Goal: Task Accomplishment & Management: Manage account settings

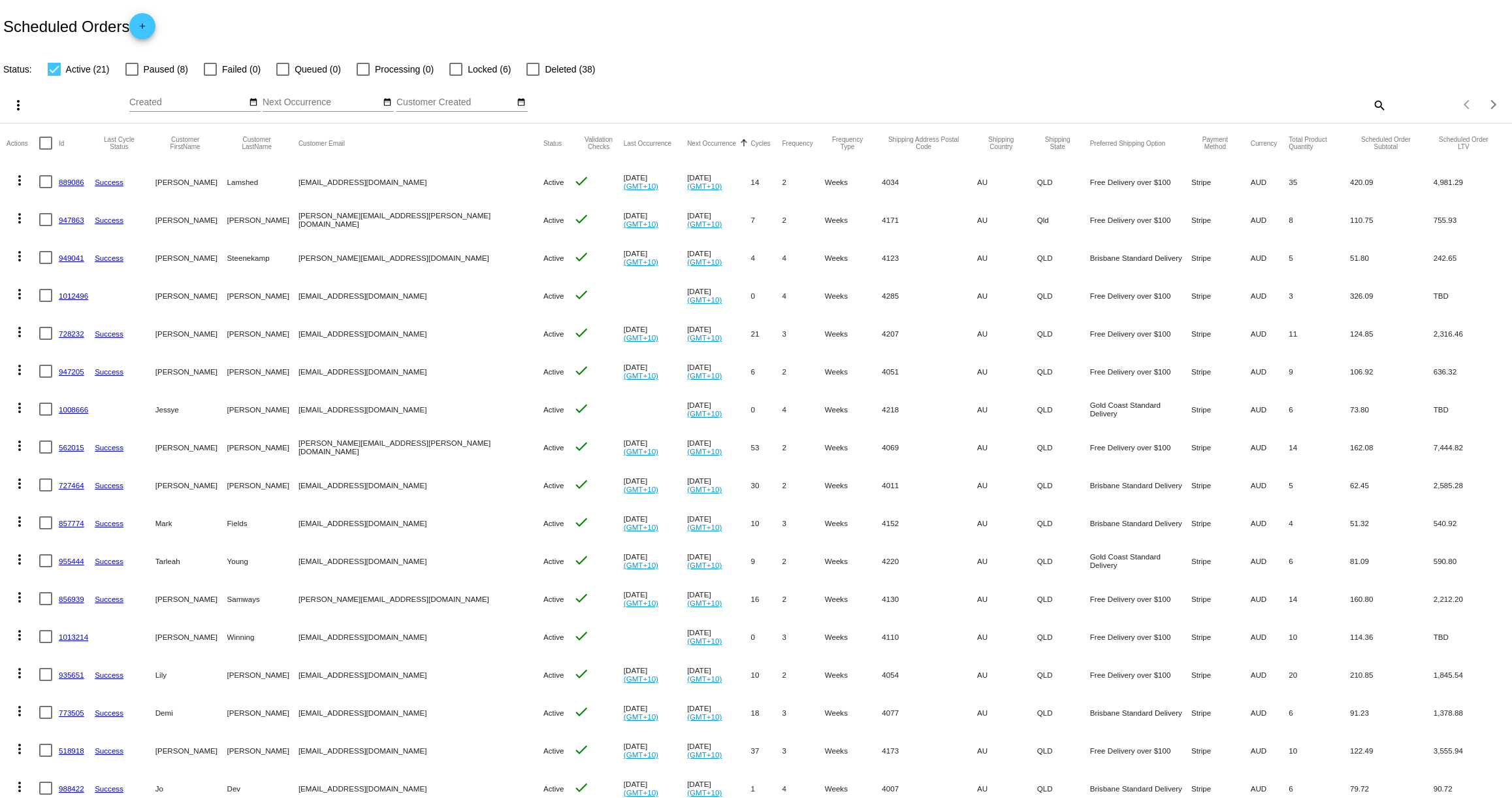
scroll to position [54, 0]
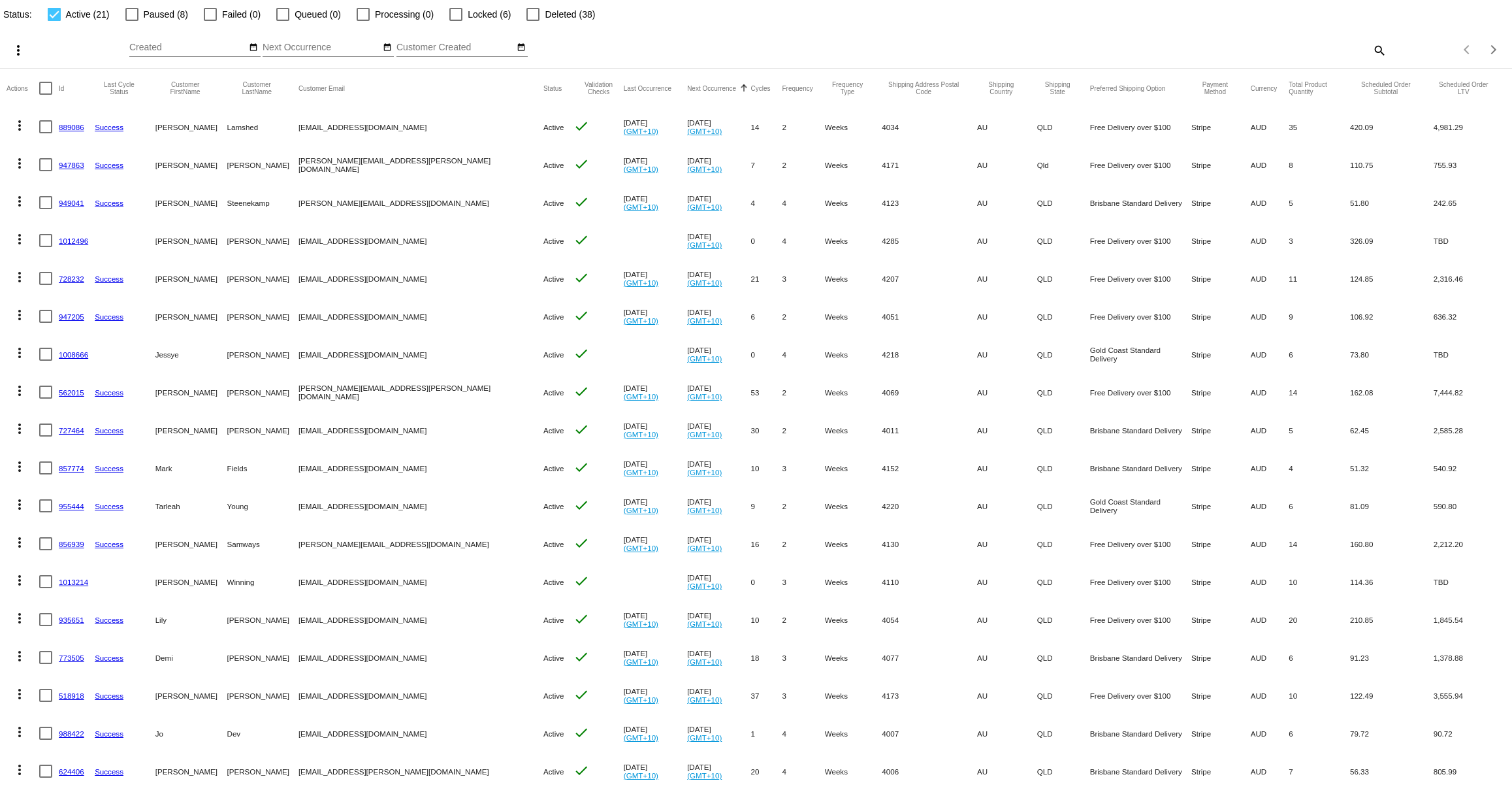
click at [65, 621] on link "935651" at bounding box center [71, 619] width 25 height 8
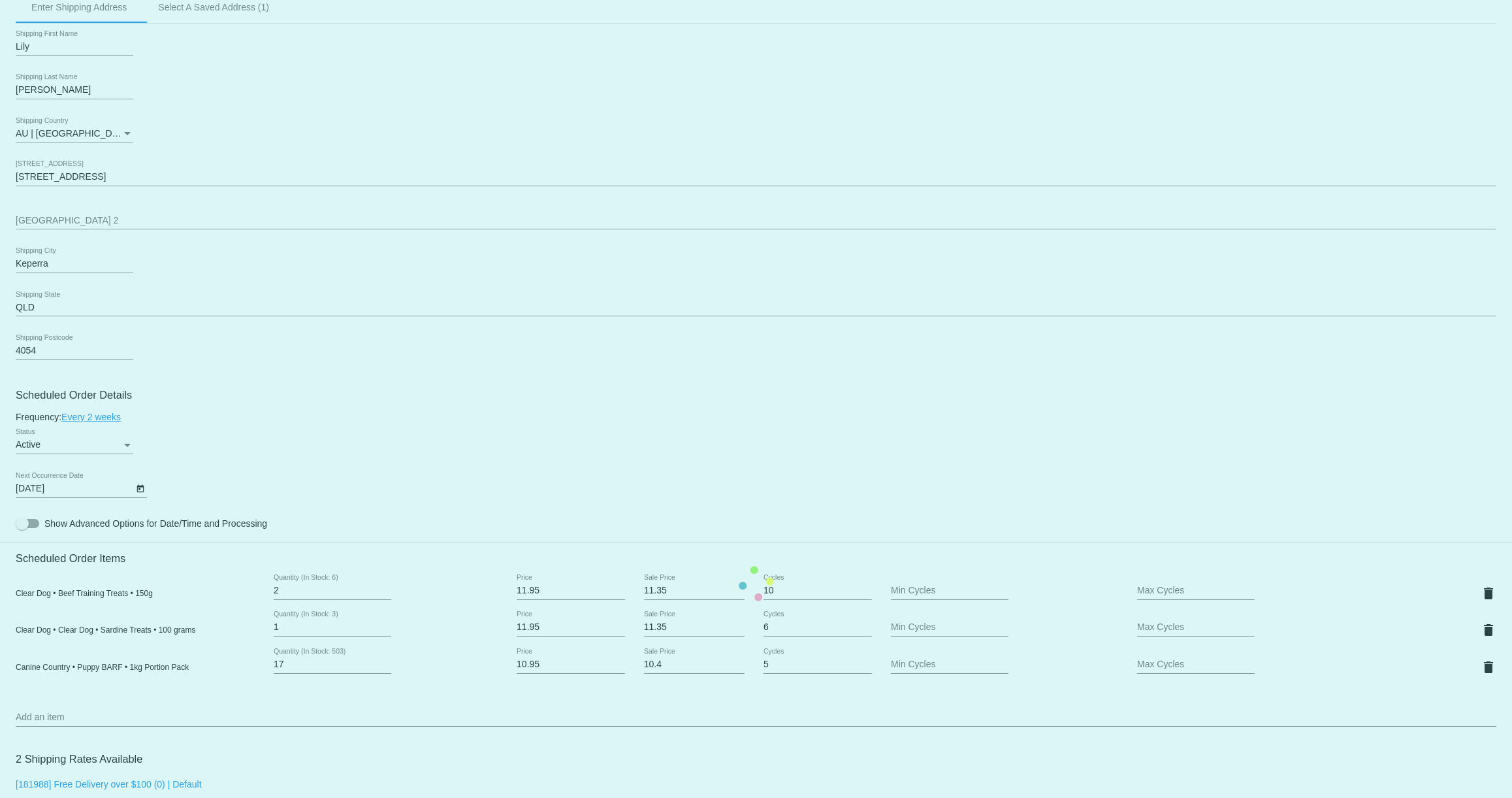
scroll to position [469, 0]
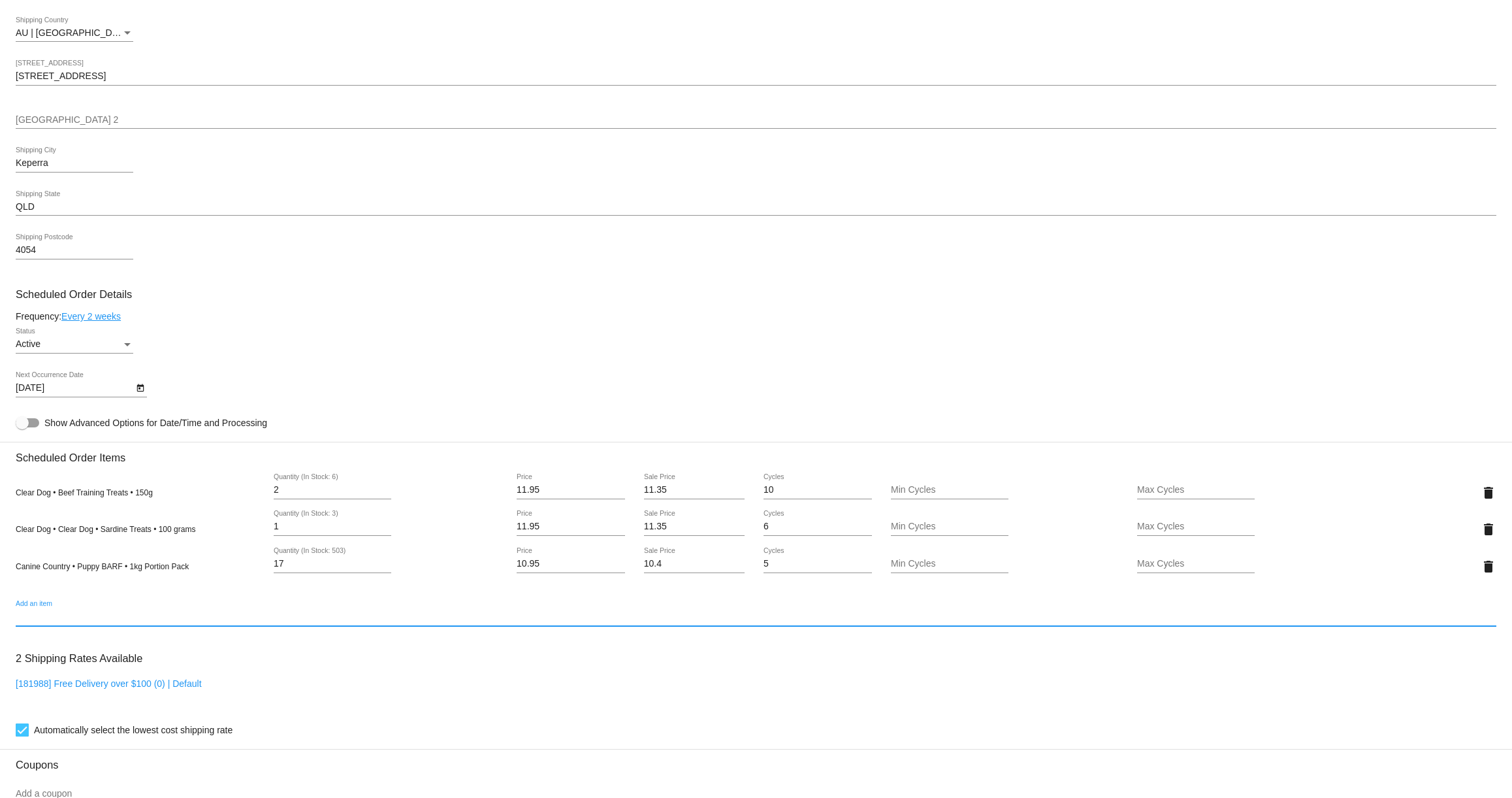
click at [126, 622] on input "Add an item" at bounding box center [756, 616] width 1480 height 10
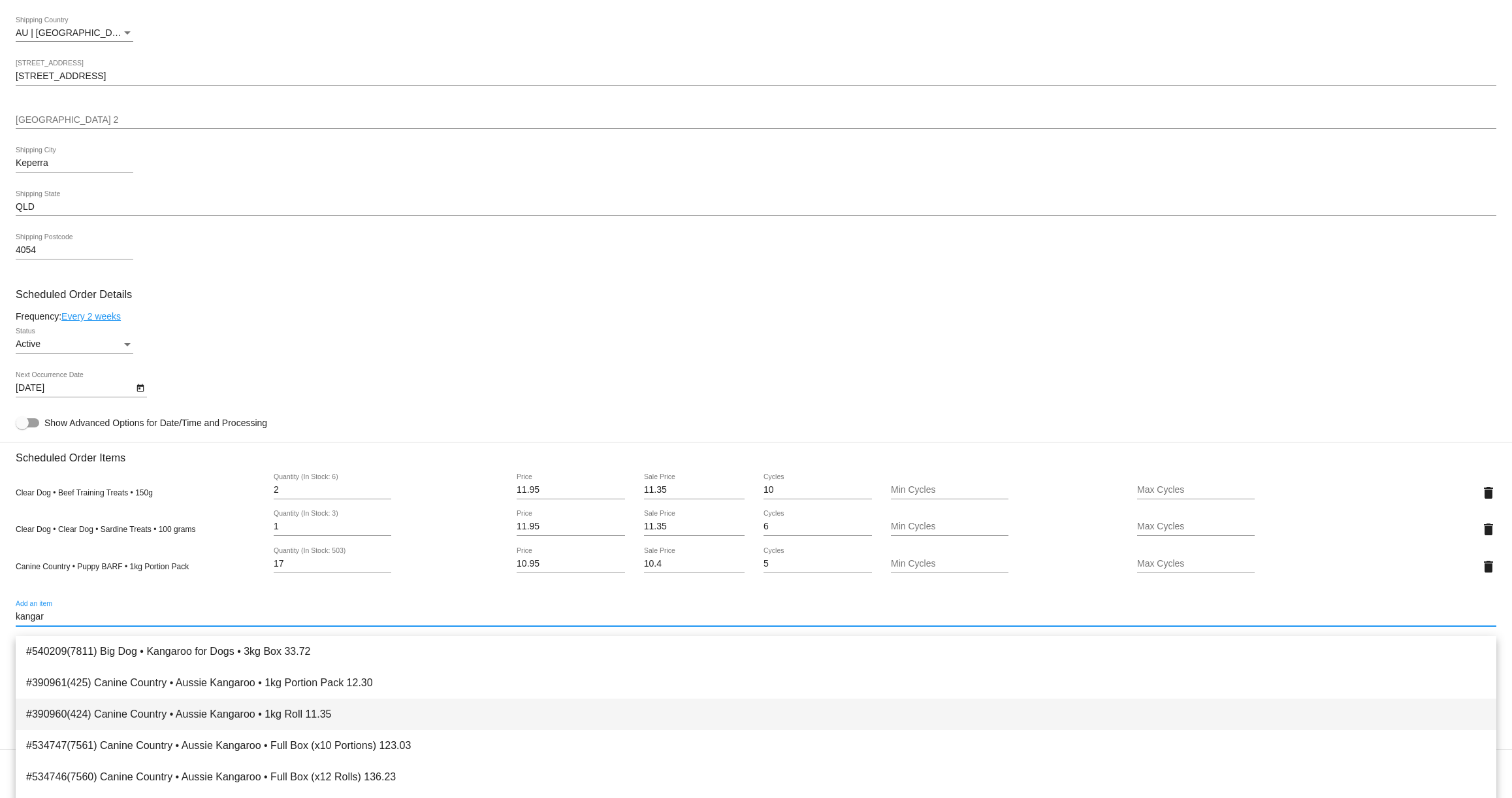
type input "kangar"
click at [169, 705] on span "#390960(424) Canine Country • Aussie Kangaroo • 1kg Roll 11.35" at bounding box center [756, 714] width 1459 height 31
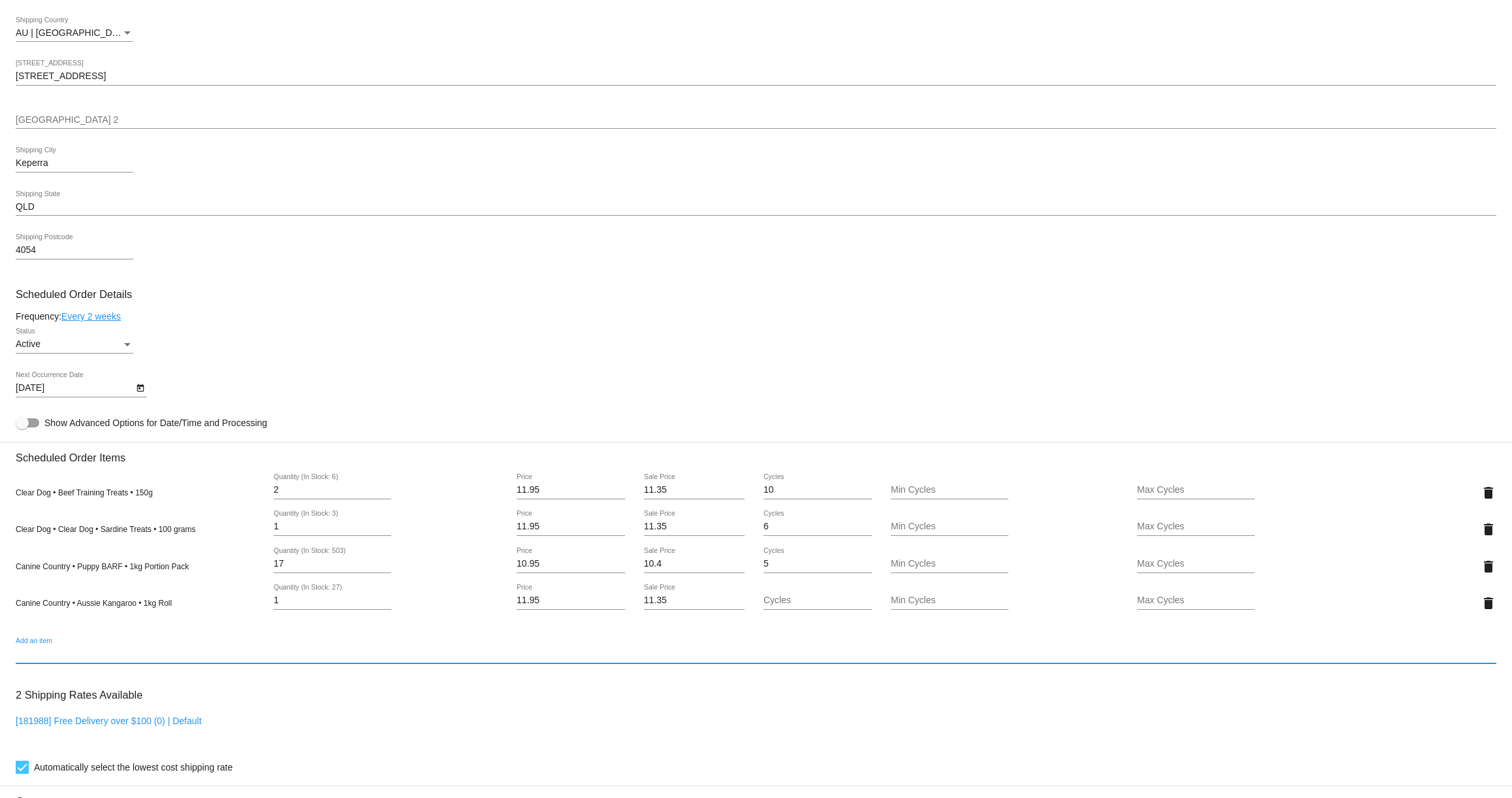
drag, startPoint x: 283, startPoint y: 611, endPoint x: 267, endPoint y: 611, distance: 16.0
click at [267, 611] on div "1 Quantity (In Stock: 27)" at bounding box center [386, 603] width 247 height 38
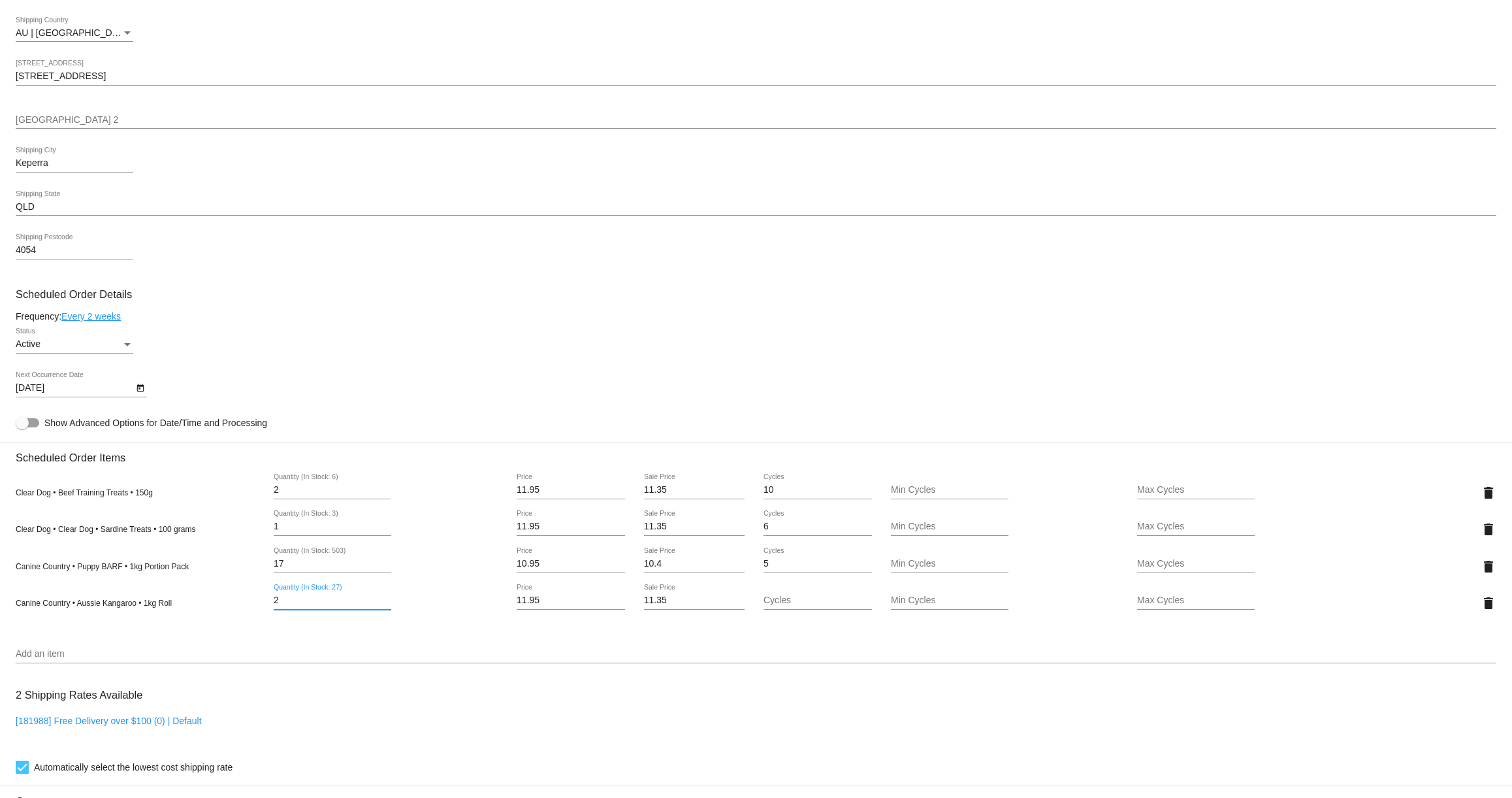
type input "2"
click at [78, 667] on mat-card "Customer 6685351: [PERSON_NAME] [EMAIL_ADDRESS][DOMAIN_NAME] Customer Shipping …" at bounding box center [756, 515] width 1512 height 1417
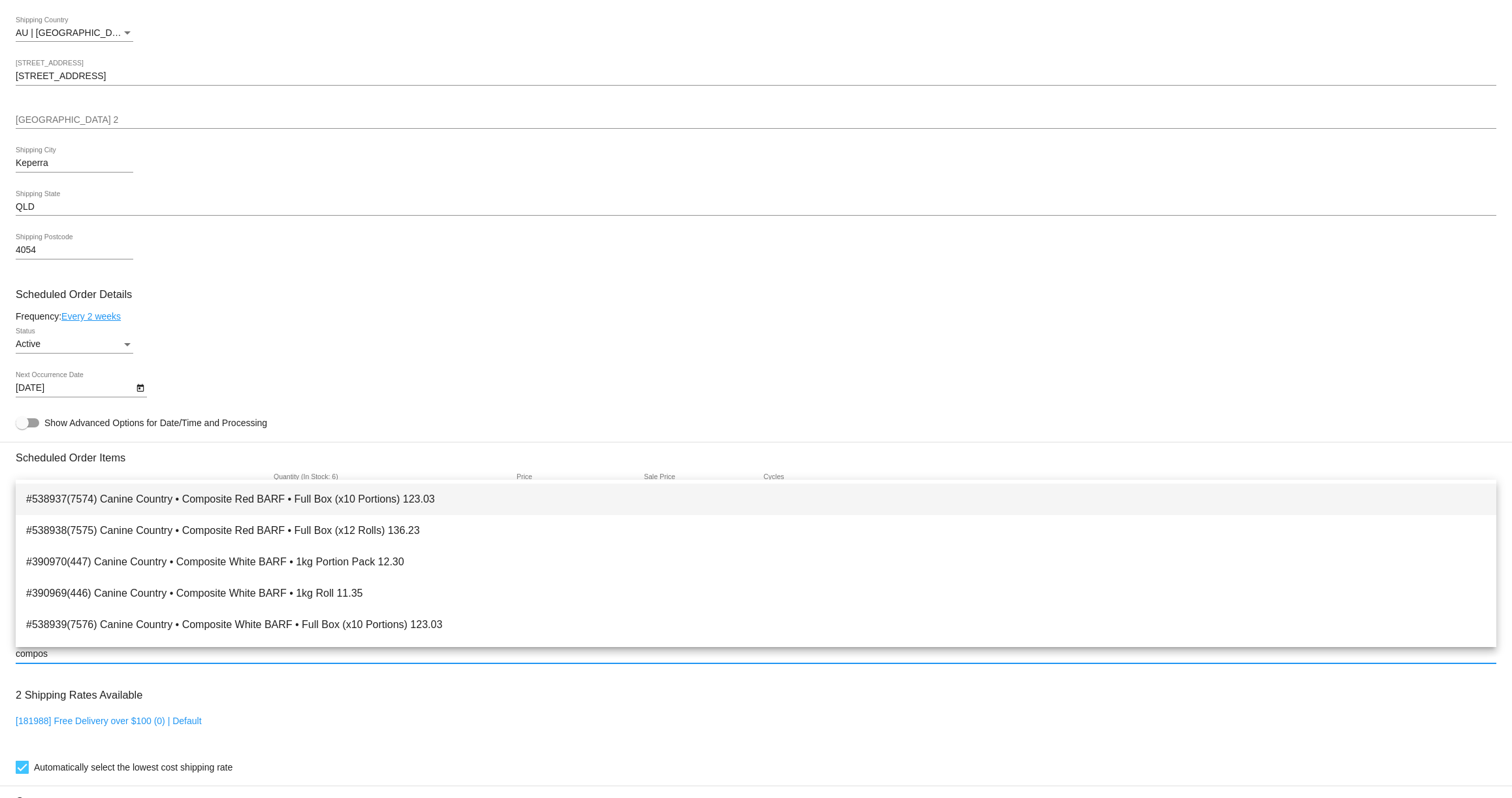
scroll to position [66, 0]
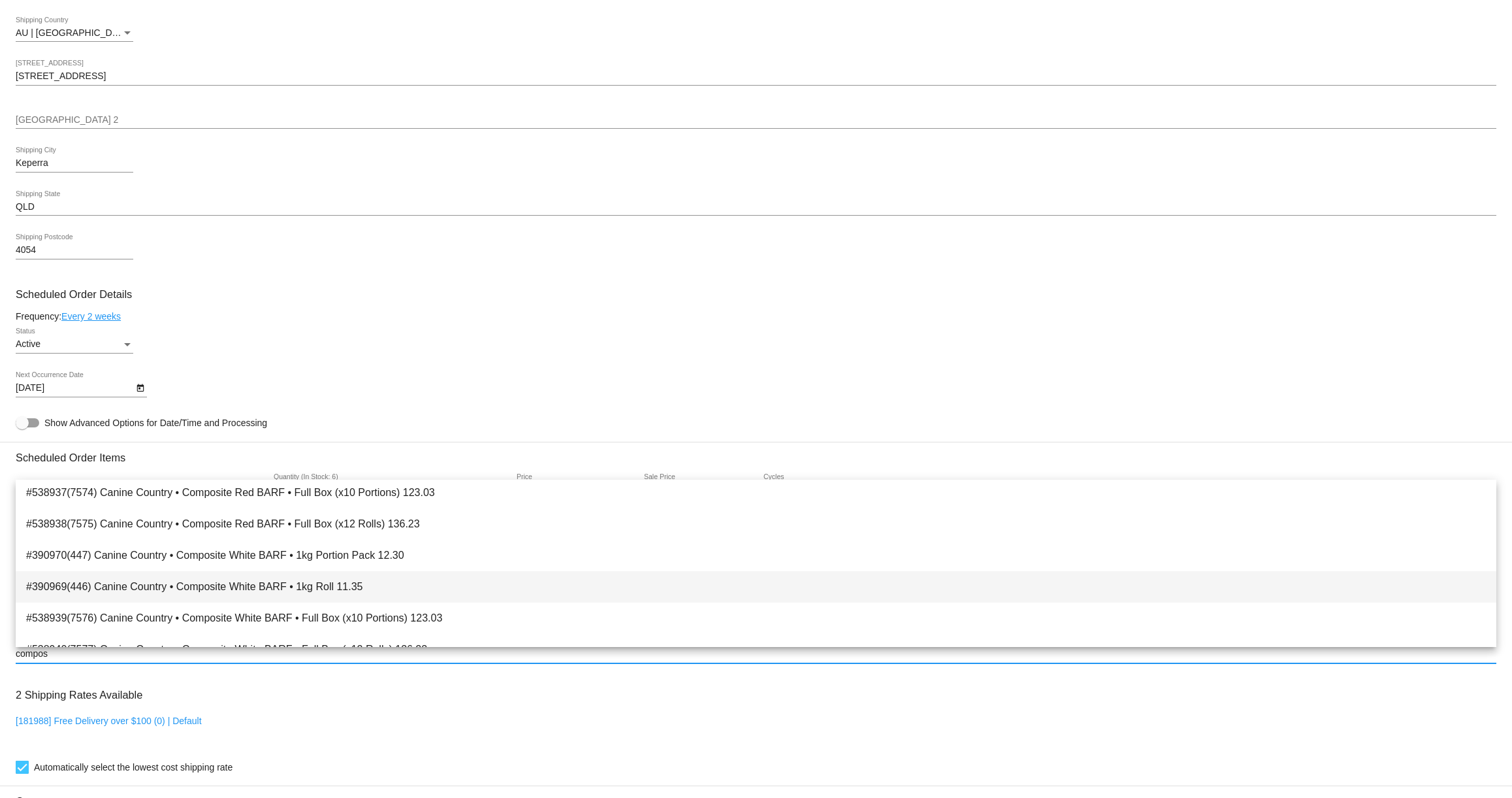
type input "compos"
click at [178, 581] on span "#390969(446) Canine Country • Composite White BARF • 1kg Roll 11.35" at bounding box center [756, 586] width 1459 height 31
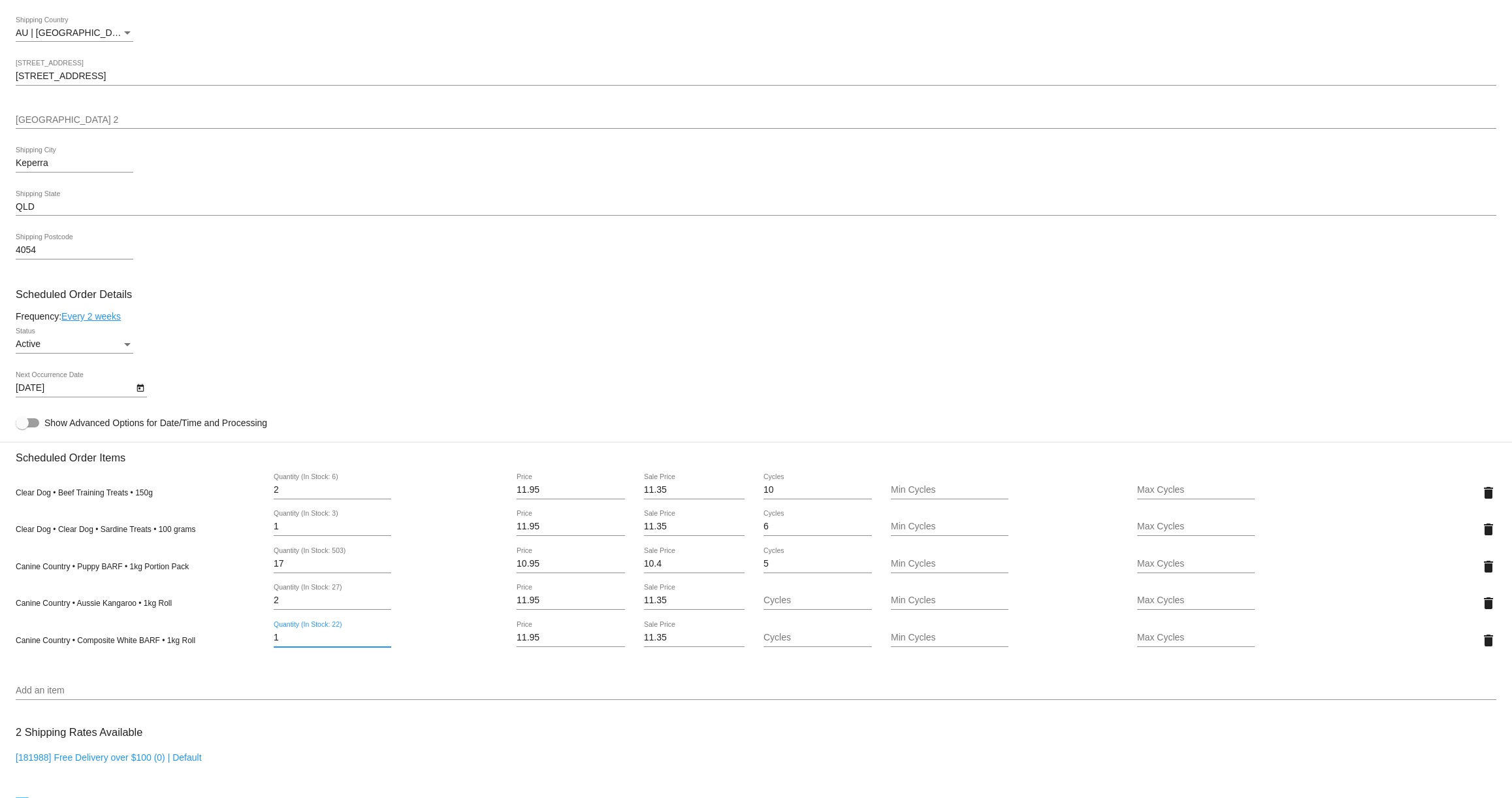
drag, startPoint x: 287, startPoint y: 650, endPoint x: 256, endPoint y: 646, distance: 31.3
click at [256, 646] on div "Canine Country • Composite White BARF • 1kg Roll 1 Quantity (In Stock: 22) 11.9…" at bounding box center [756, 640] width 1480 height 38
type input "2"
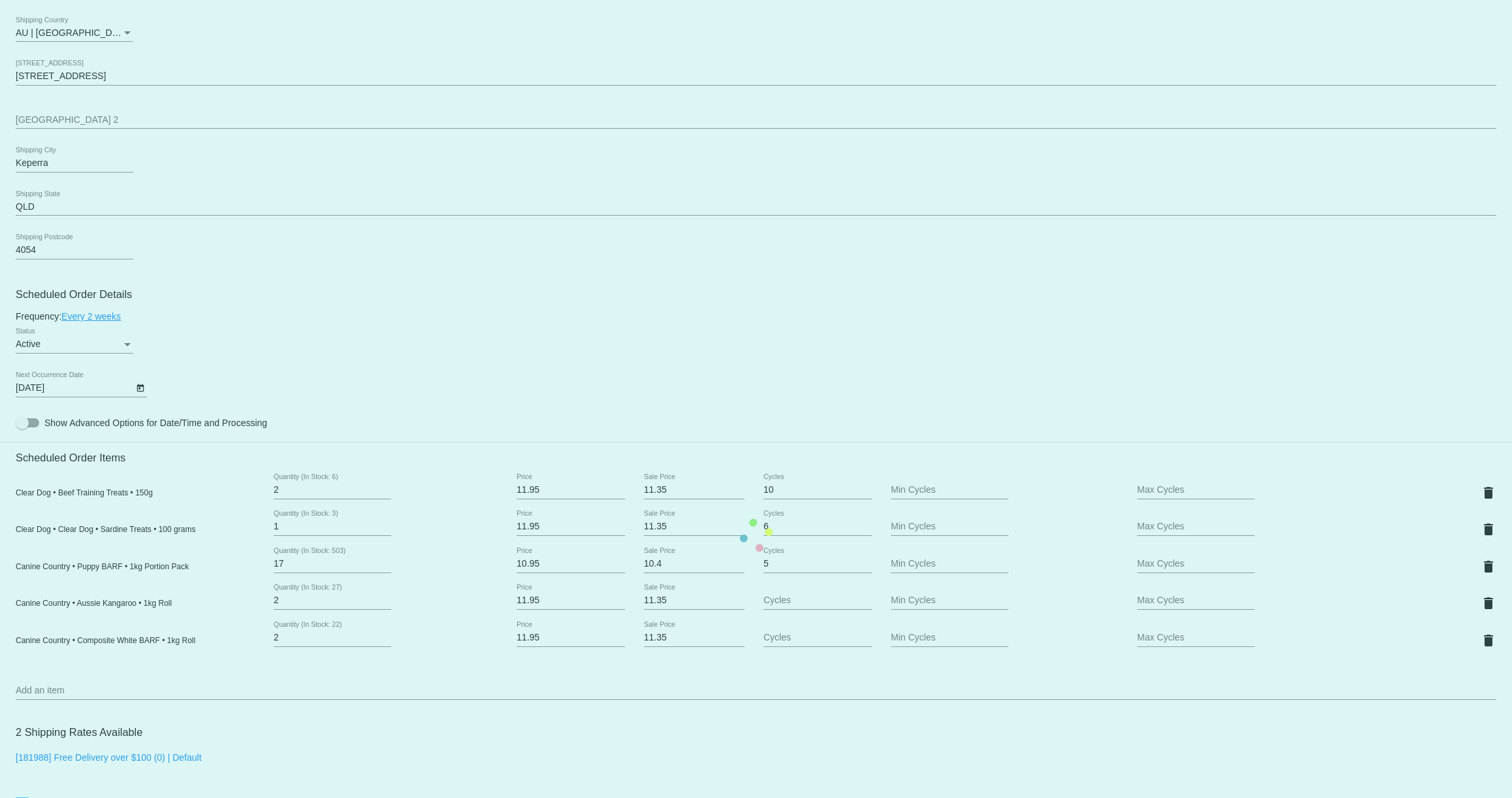
click at [177, 693] on mat-card "Customer 6685351: [PERSON_NAME] [EMAIL_ADDRESS][DOMAIN_NAME] Customer Shipping …" at bounding box center [756, 534] width 1512 height 1454
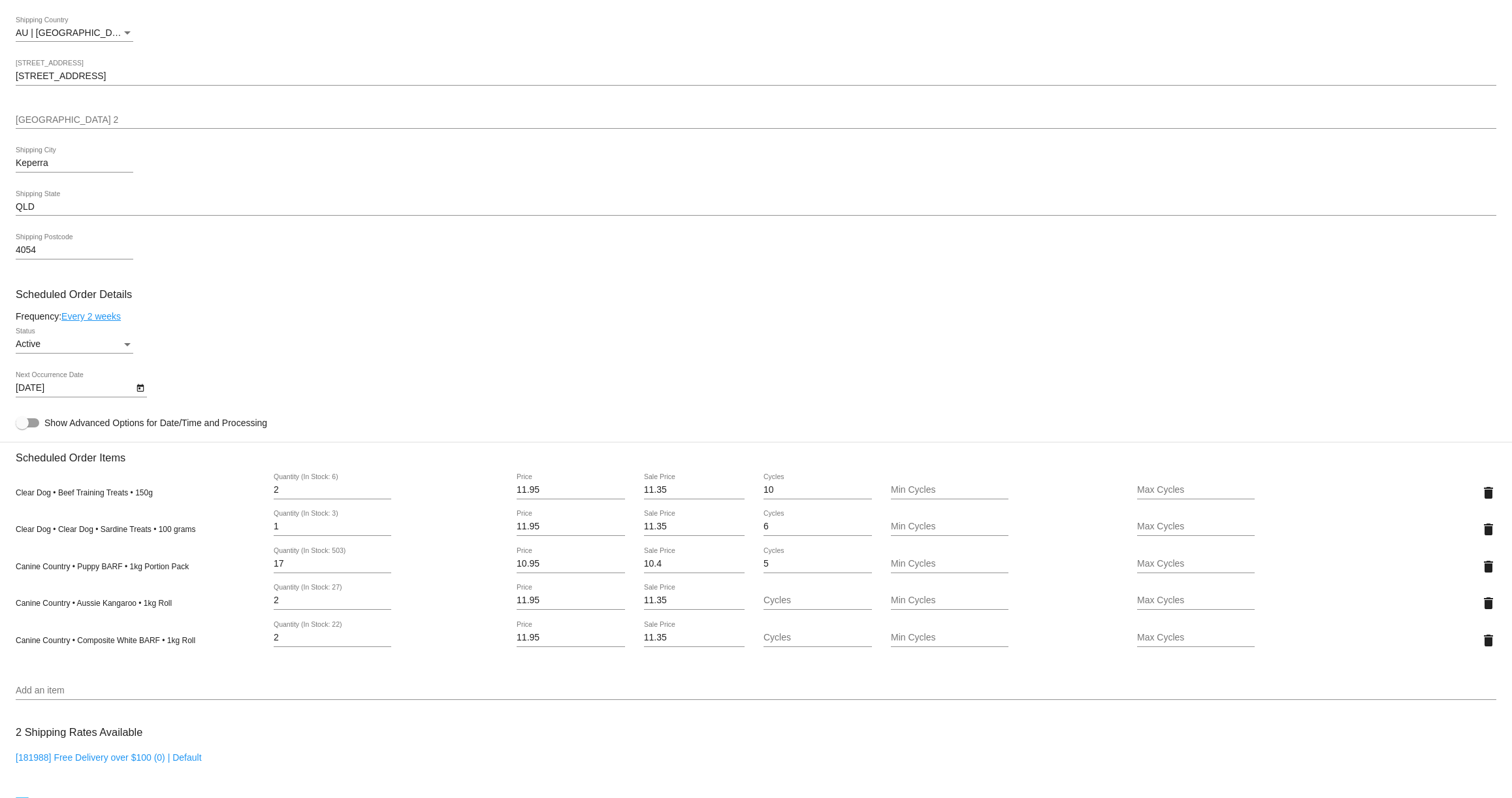
click at [160, 696] on input "Add an item" at bounding box center [756, 690] width 1480 height 10
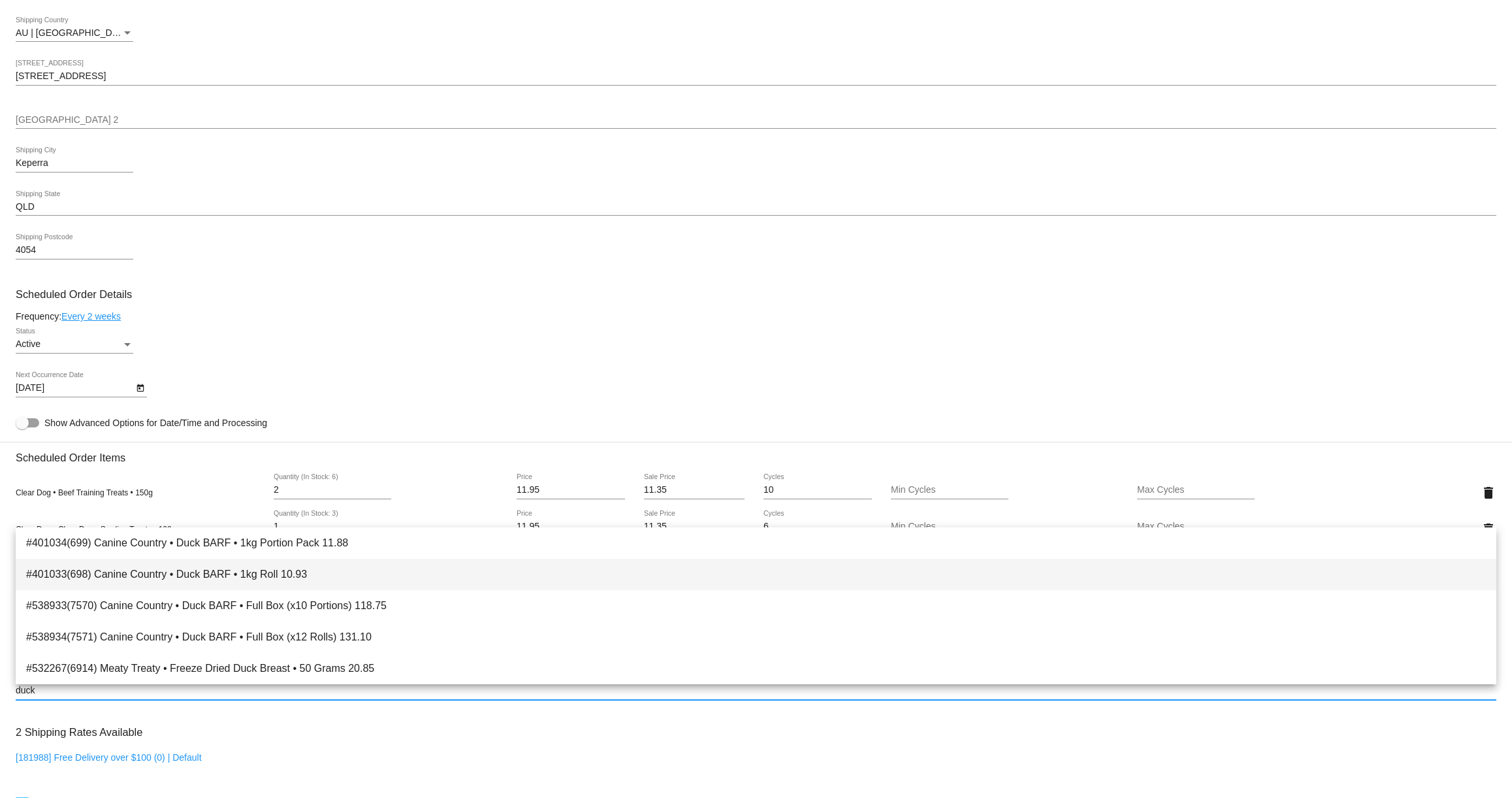
type input "duck"
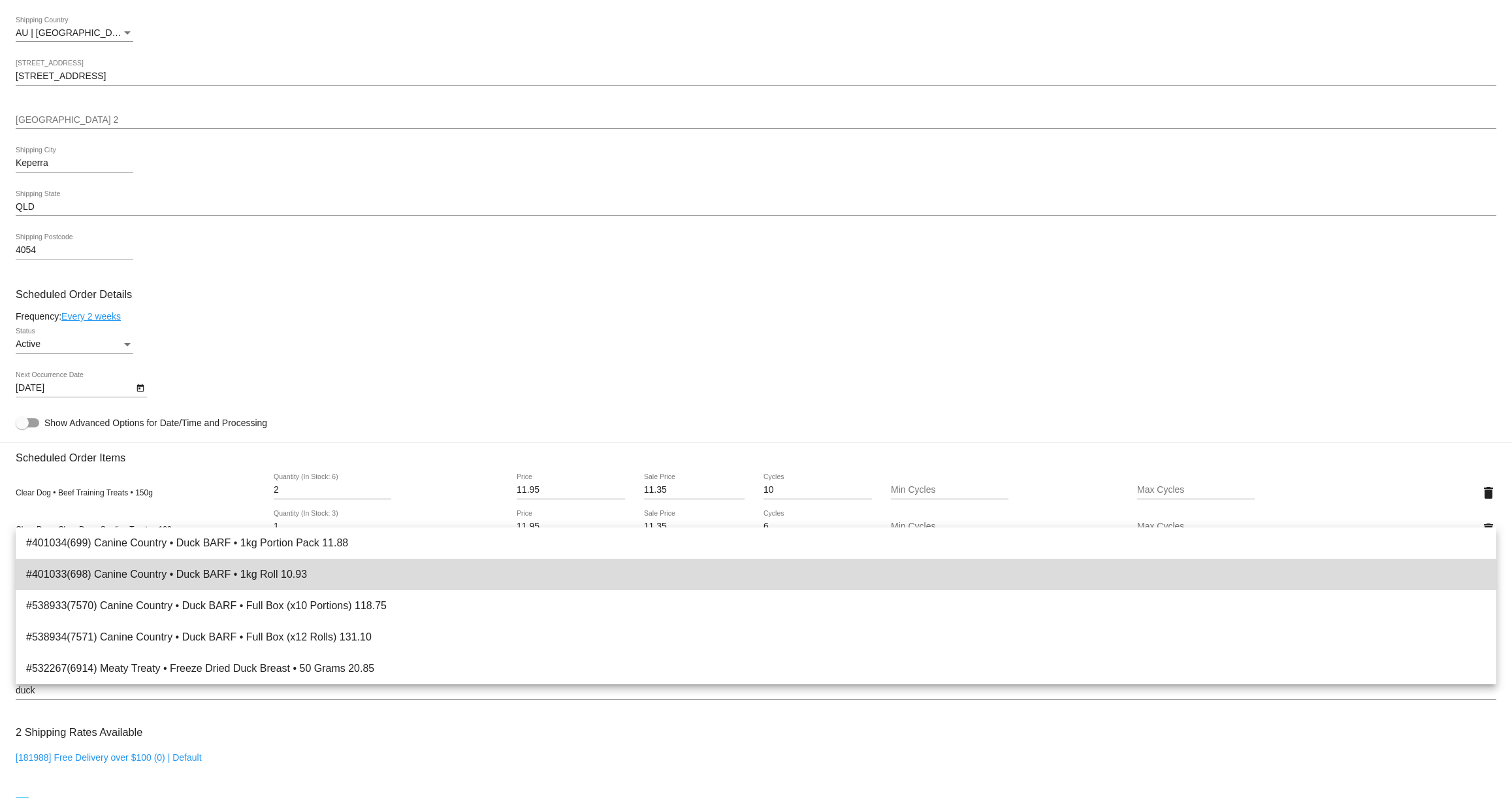
click at [160, 580] on span "#401033(698) Canine Country • Duck BARF • 1kg Roll 10.93" at bounding box center [756, 574] width 1459 height 31
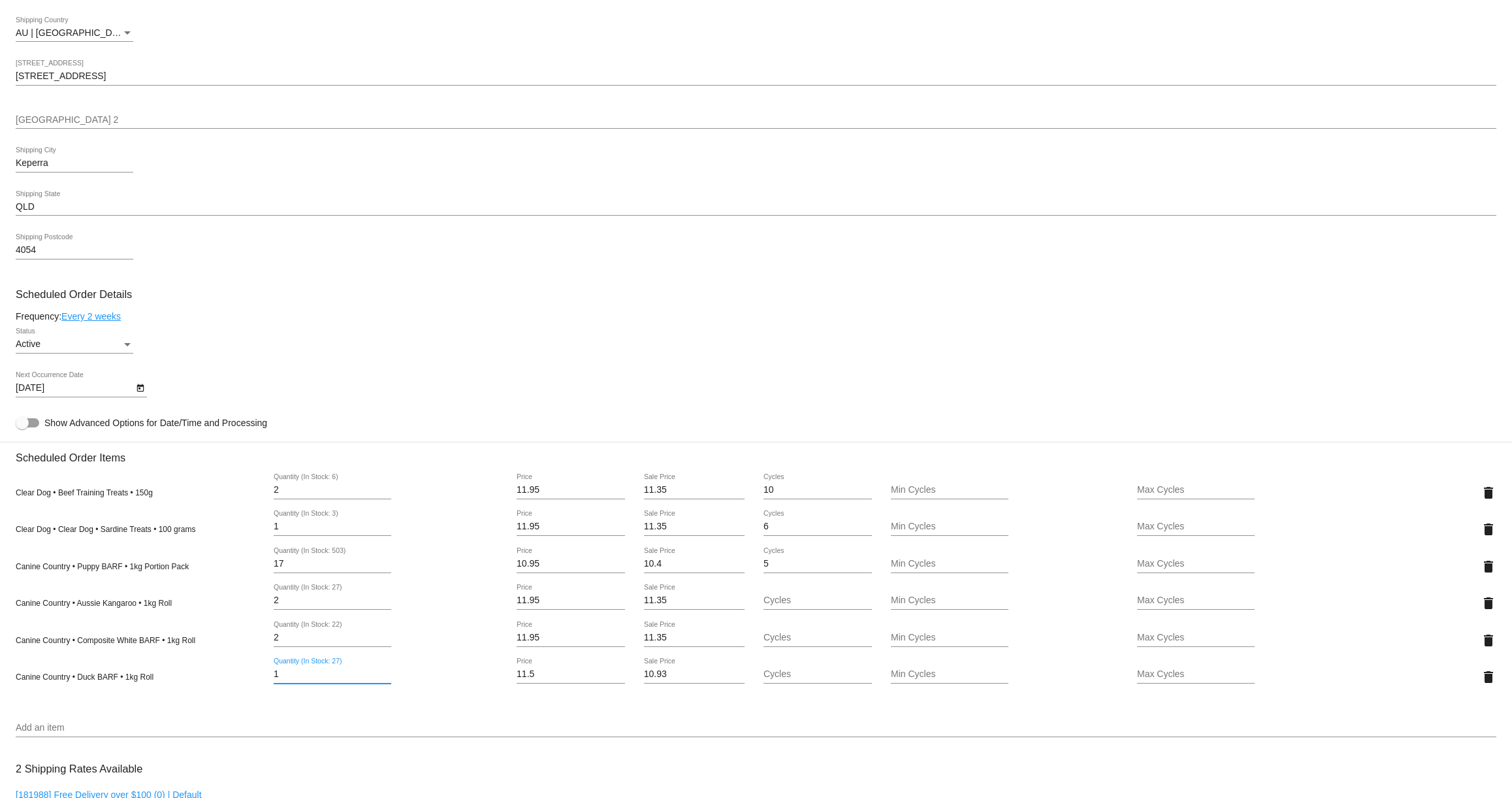
drag, startPoint x: 289, startPoint y: 683, endPoint x: 256, endPoint y: 680, distance: 33.1
click at [256, 680] on div "Canine Country • Duck BARF • 1kg Roll 1 Quantity (In Stock: 27) 11.5 Price 10.9…" at bounding box center [756, 677] width 1480 height 38
type input "2"
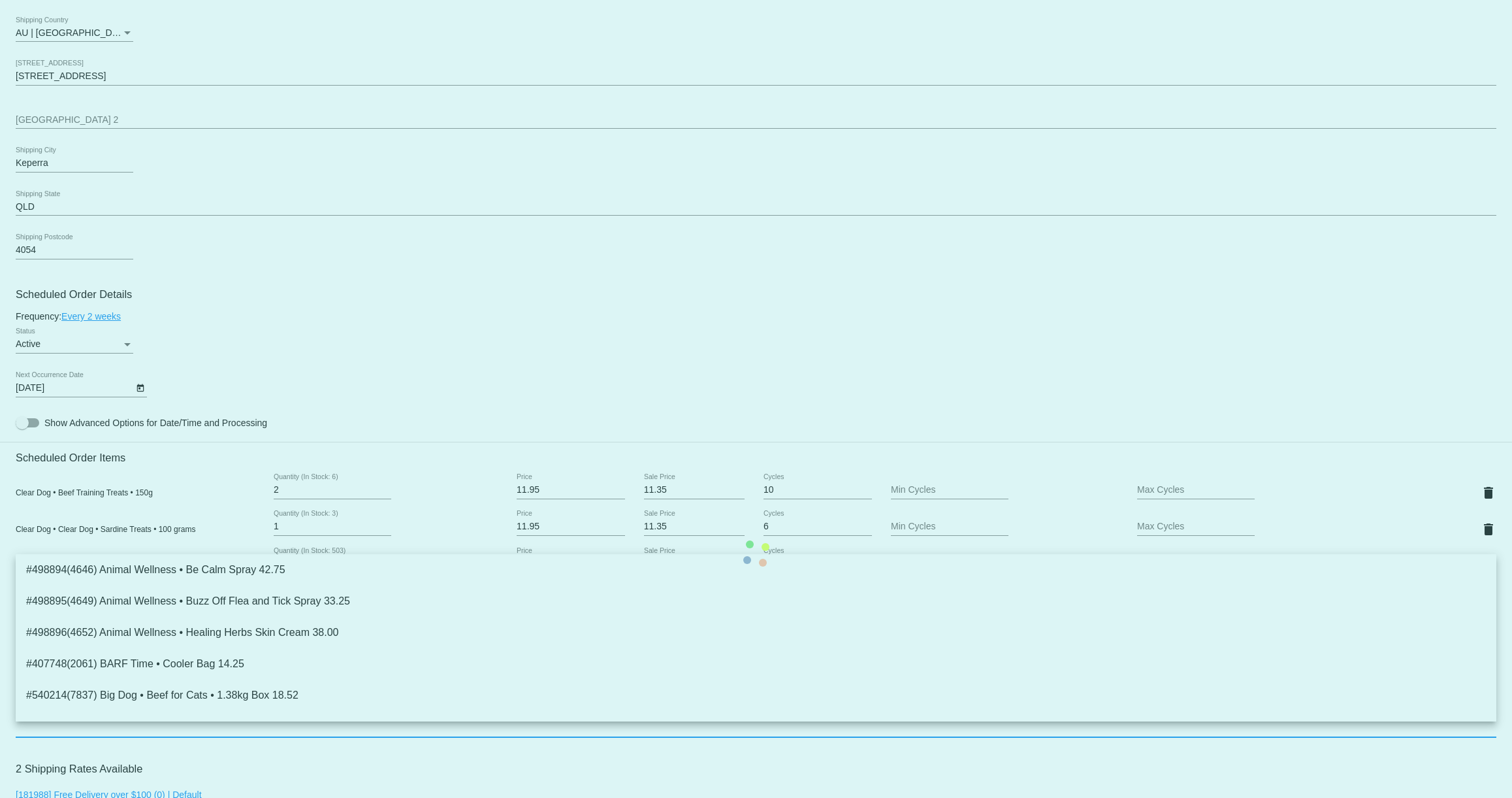
click at [126, 739] on mat-card "Customer 6685351: [PERSON_NAME] [EMAIL_ADDRESS][DOMAIN_NAME] Customer Shipping …" at bounding box center [756, 553] width 1512 height 1491
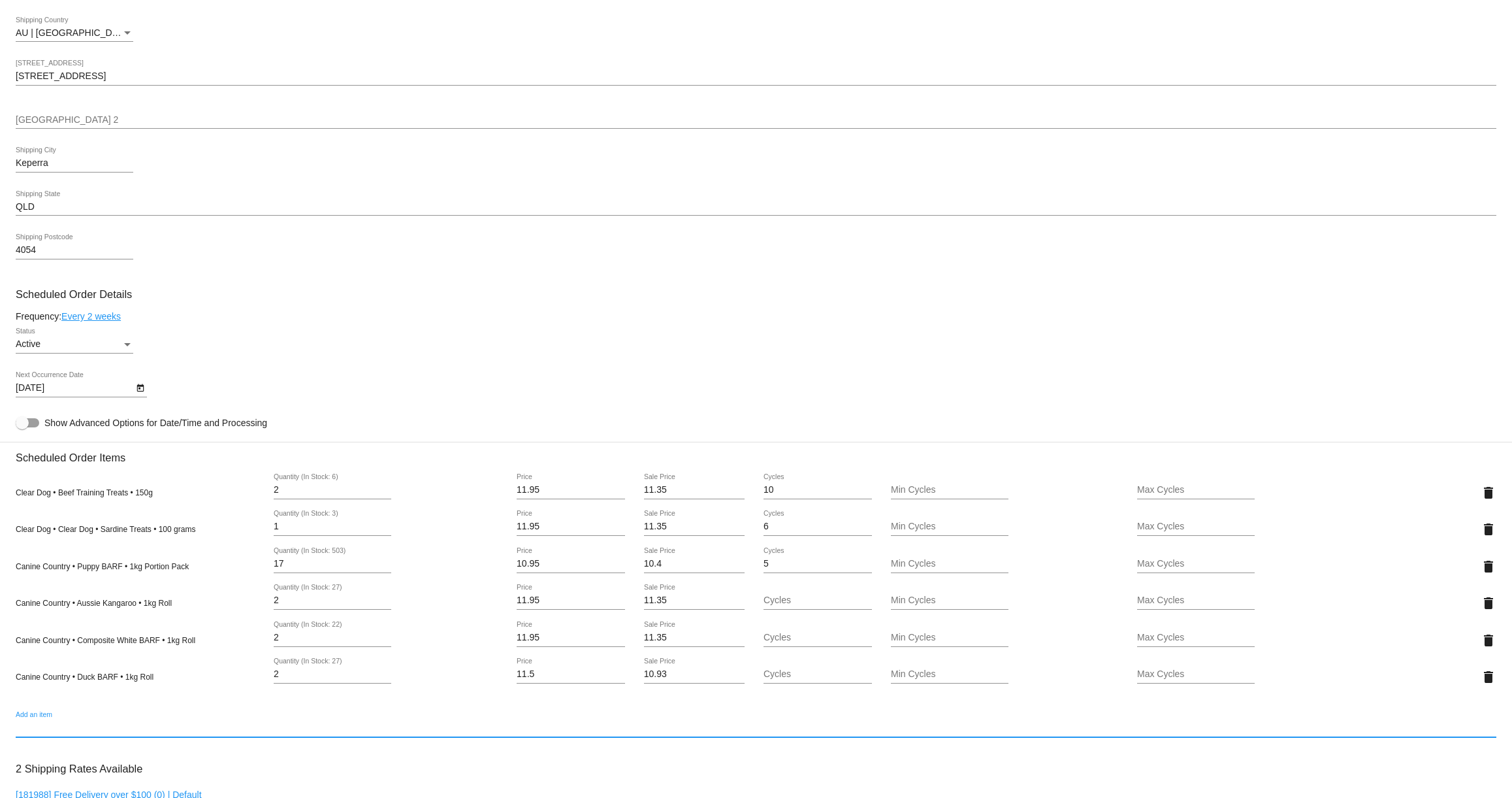
click at [117, 733] on input "Add an item" at bounding box center [756, 728] width 1480 height 10
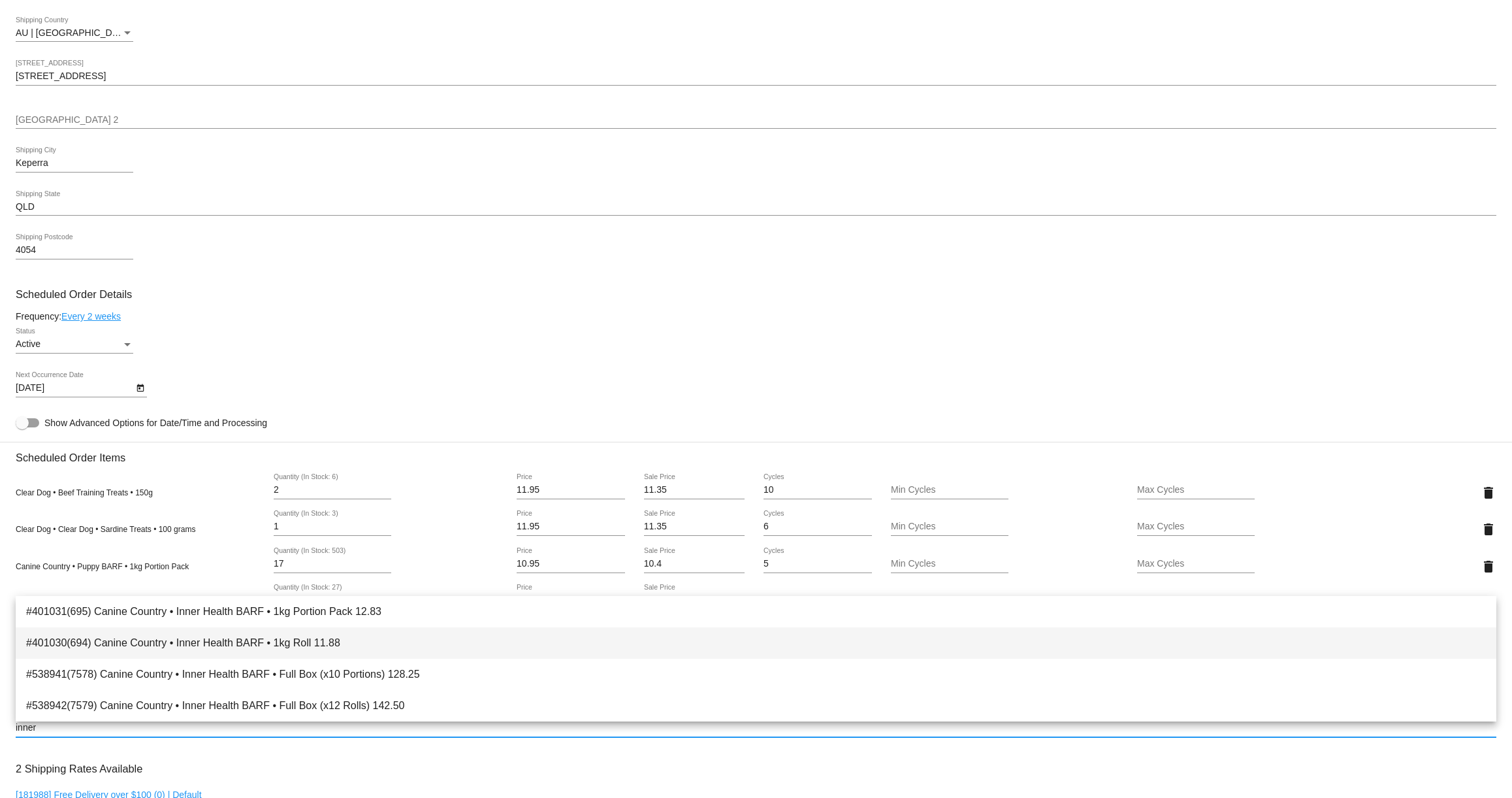
type input "inner"
click at [197, 634] on span "#401030(694) Canine Country • Inner Health BARF • 1kg Roll 11.88" at bounding box center [756, 642] width 1459 height 31
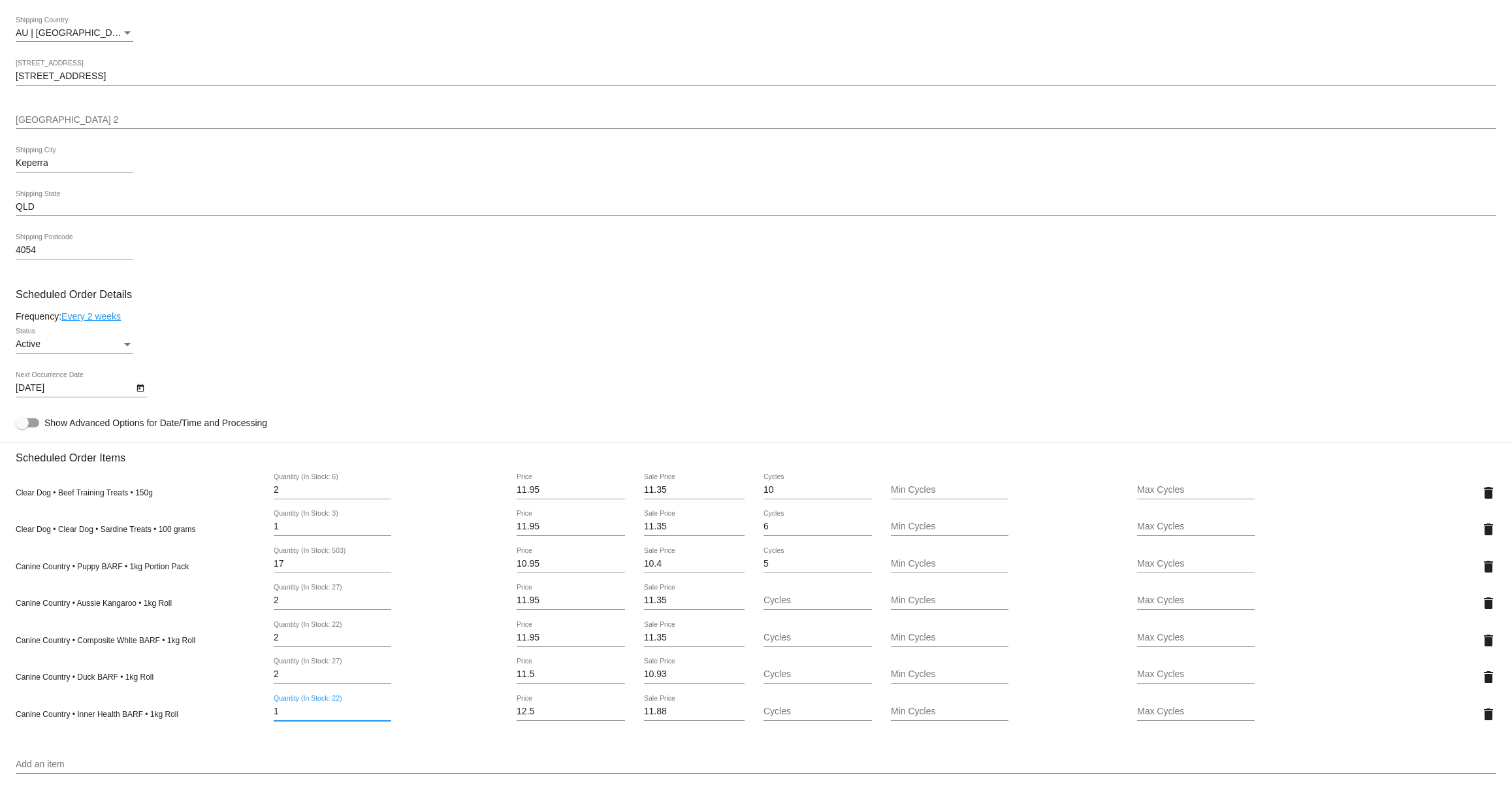
drag, startPoint x: 286, startPoint y: 722, endPoint x: 248, endPoint y: 720, distance: 38.1
click at [248, 720] on div "Canine Country • Inner Health BARF • 1kg Roll 1 Quantity (In Stock: 22) 12.5 Pr…" at bounding box center [756, 714] width 1480 height 38
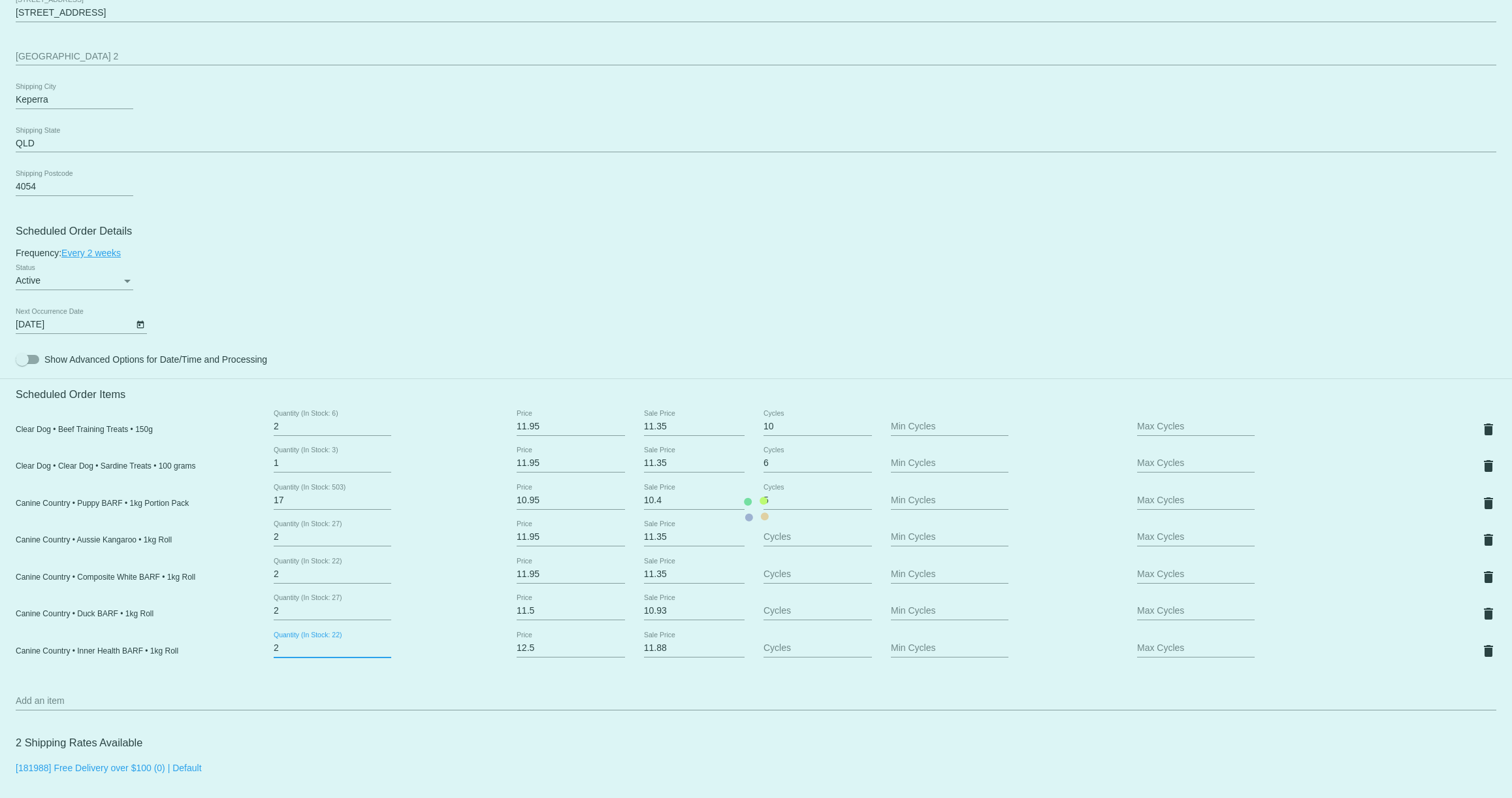
scroll to position [550, 0]
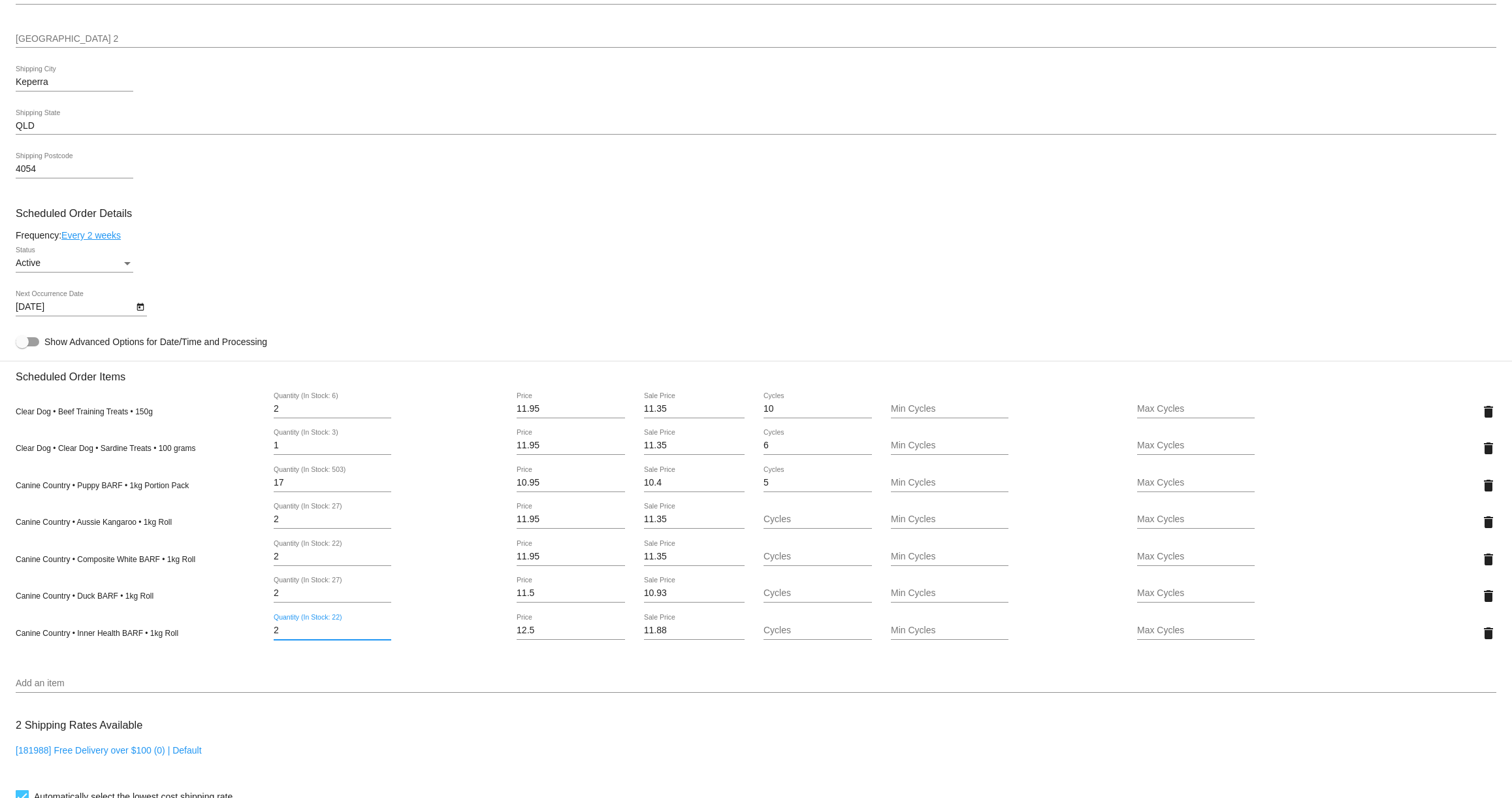
type input "2"
click at [154, 693] on mat-card "Customer 6685351: [PERSON_NAME] [EMAIL_ADDRESS][DOMAIN_NAME] Customer Shipping …" at bounding box center [756, 491] width 1512 height 1528
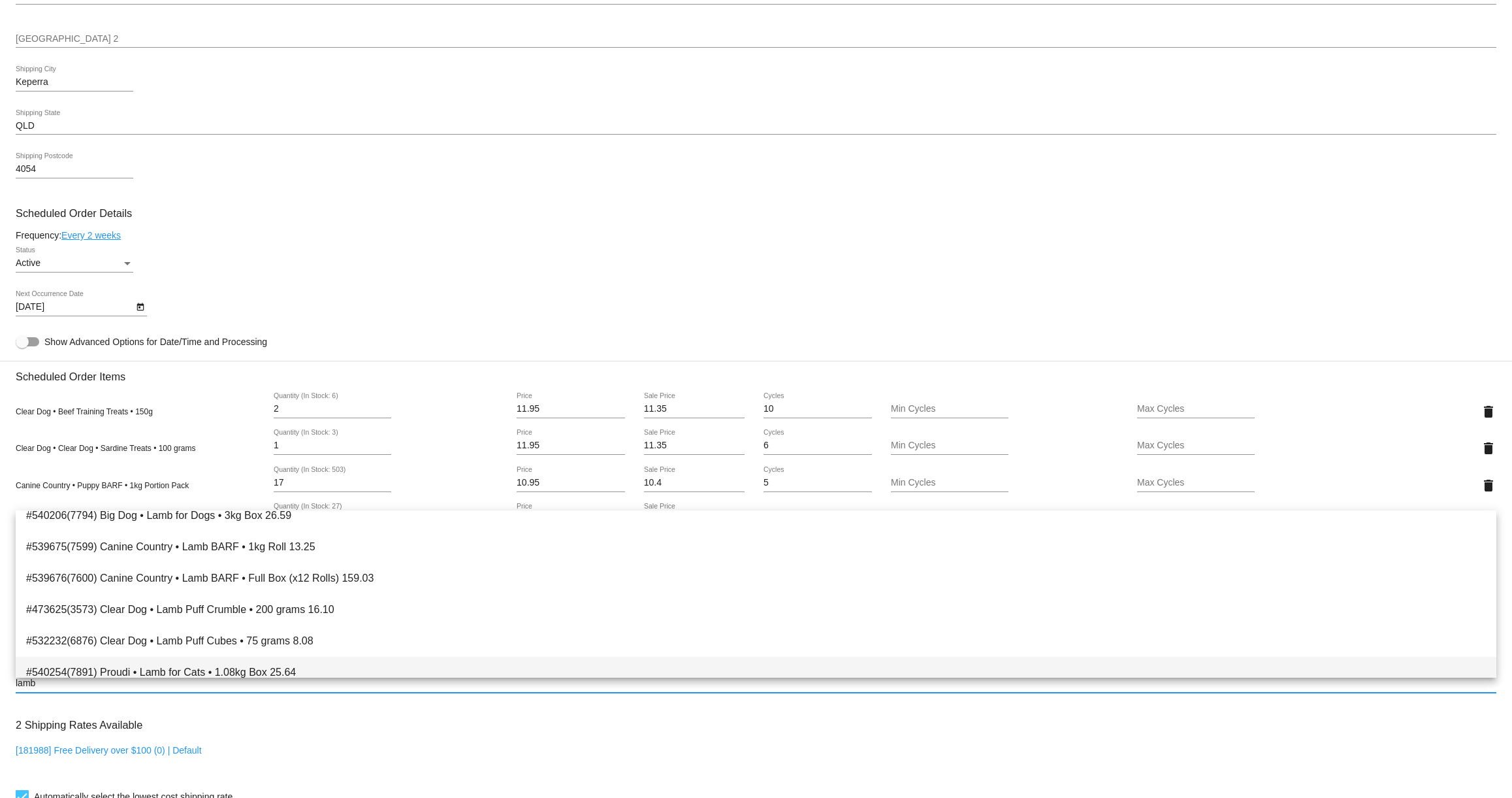
scroll to position [9, 0]
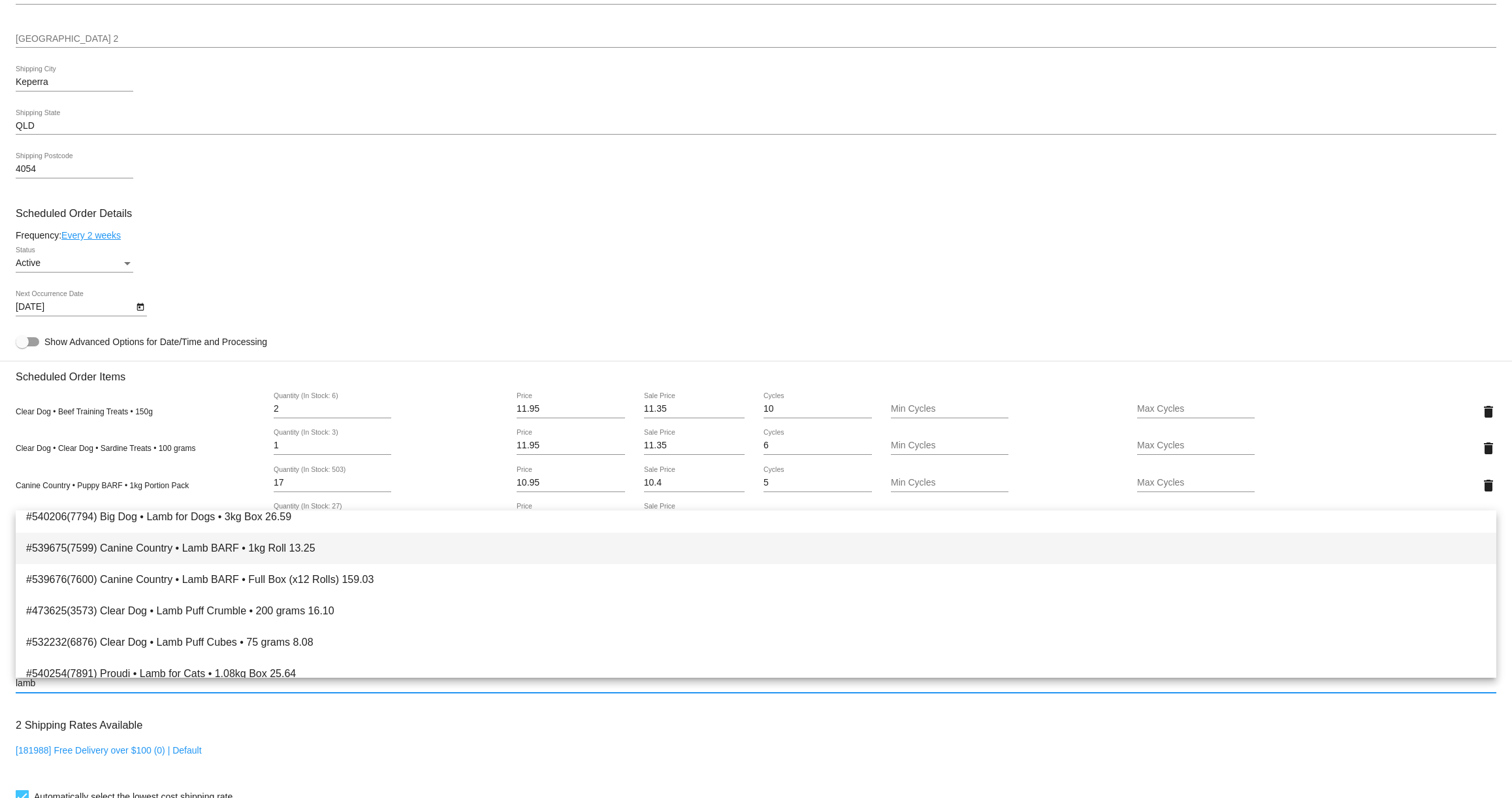
type input "lamb"
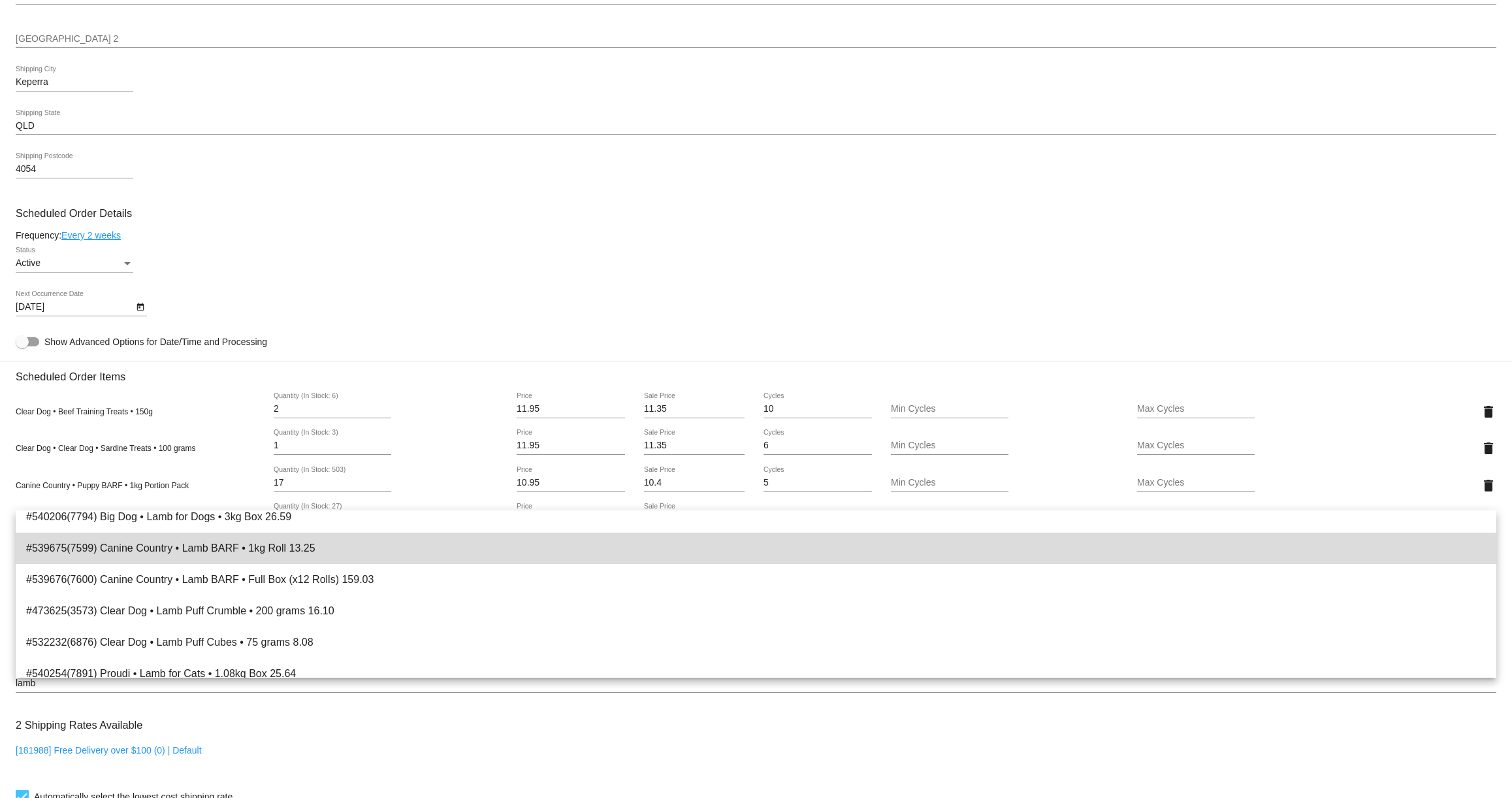
click at [192, 558] on span "#539675(7599) Canine Country • Lamb BARF • 1kg Roll 13.25" at bounding box center [756, 547] width 1459 height 31
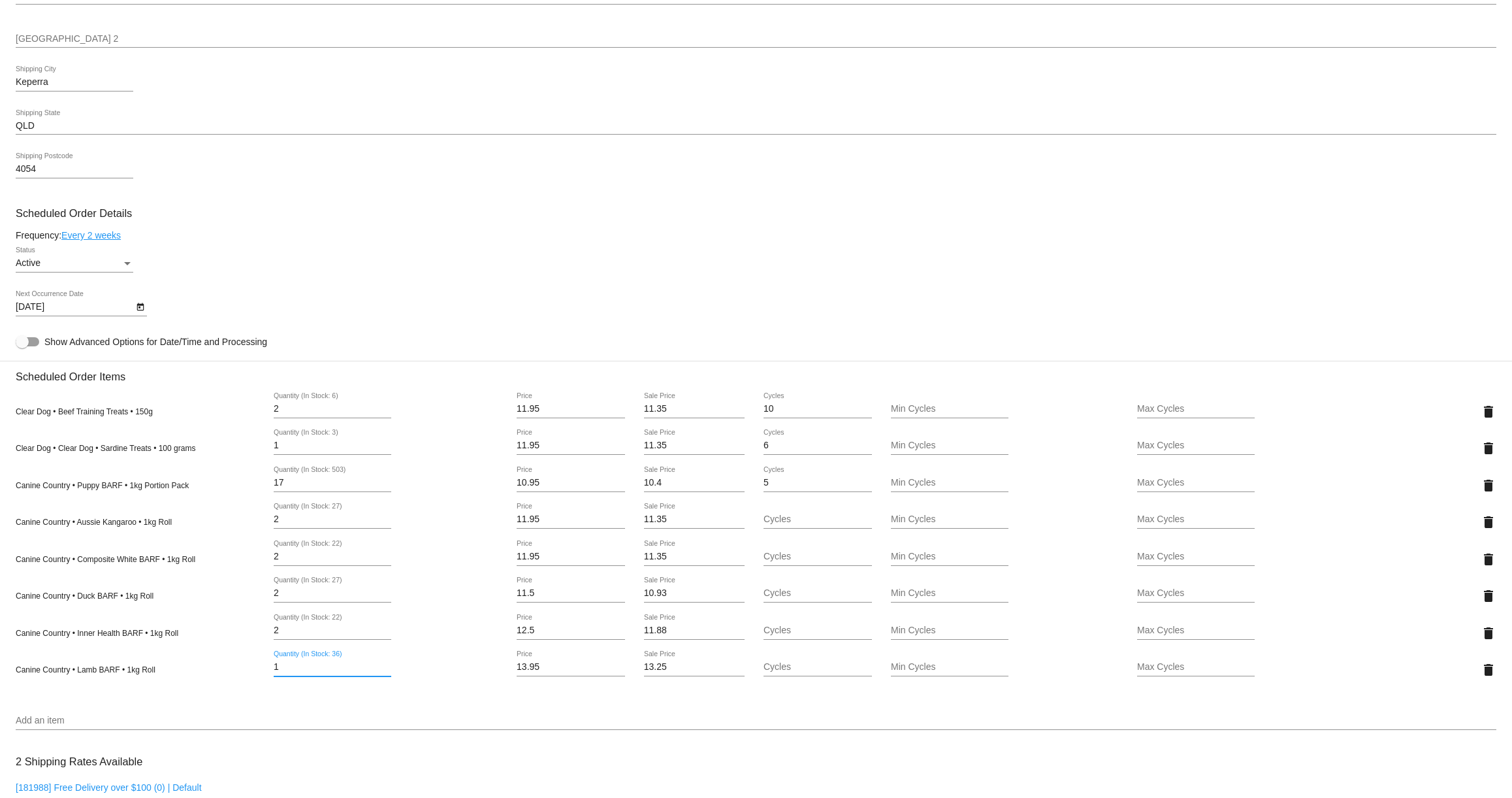
drag, startPoint x: 293, startPoint y: 679, endPoint x: 236, endPoint y: 675, distance: 57.1
click at [236, 675] on div "Canine Country • Lamb BARF • 1kg Roll 1 Quantity (In Stock: 36) 13.95 Price 13.…" at bounding box center [756, 669] width 1480 height 38
type input "2"
click at [139, 729] on mat-card "Customer 6685351: [PERSON_NAME] [EMAIL_ADDRESS][DOMAIN_NAME] Customer Shipping …" at bounding box center [756, 509] width 1512 height 1565
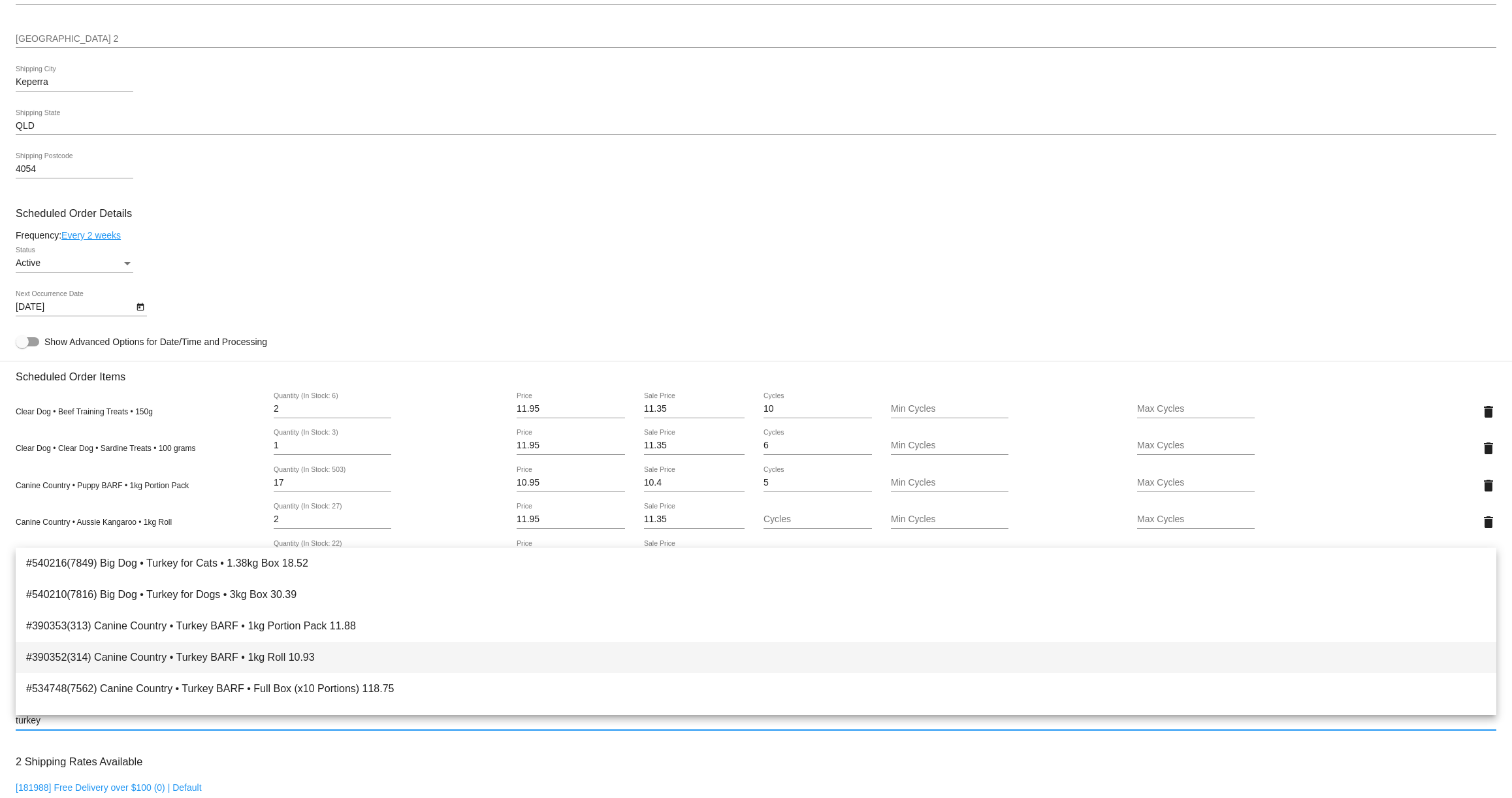
type input "turkey"
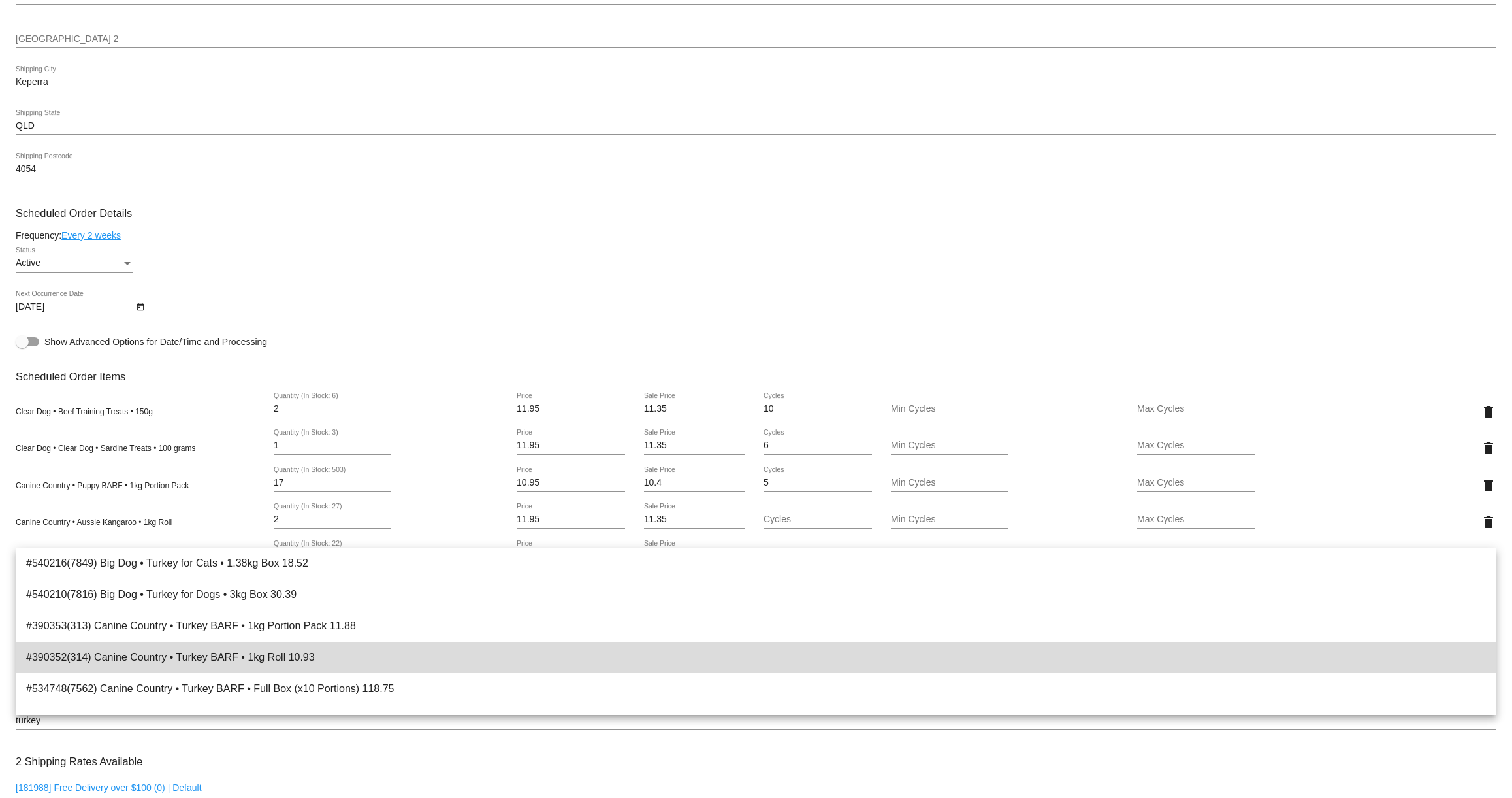
click at [166, 648] on span "#390352(314) Canine Country • Turkey BARF • 1kg Roll 10.93" at bounding box center [756, 656] width 1459 height 31
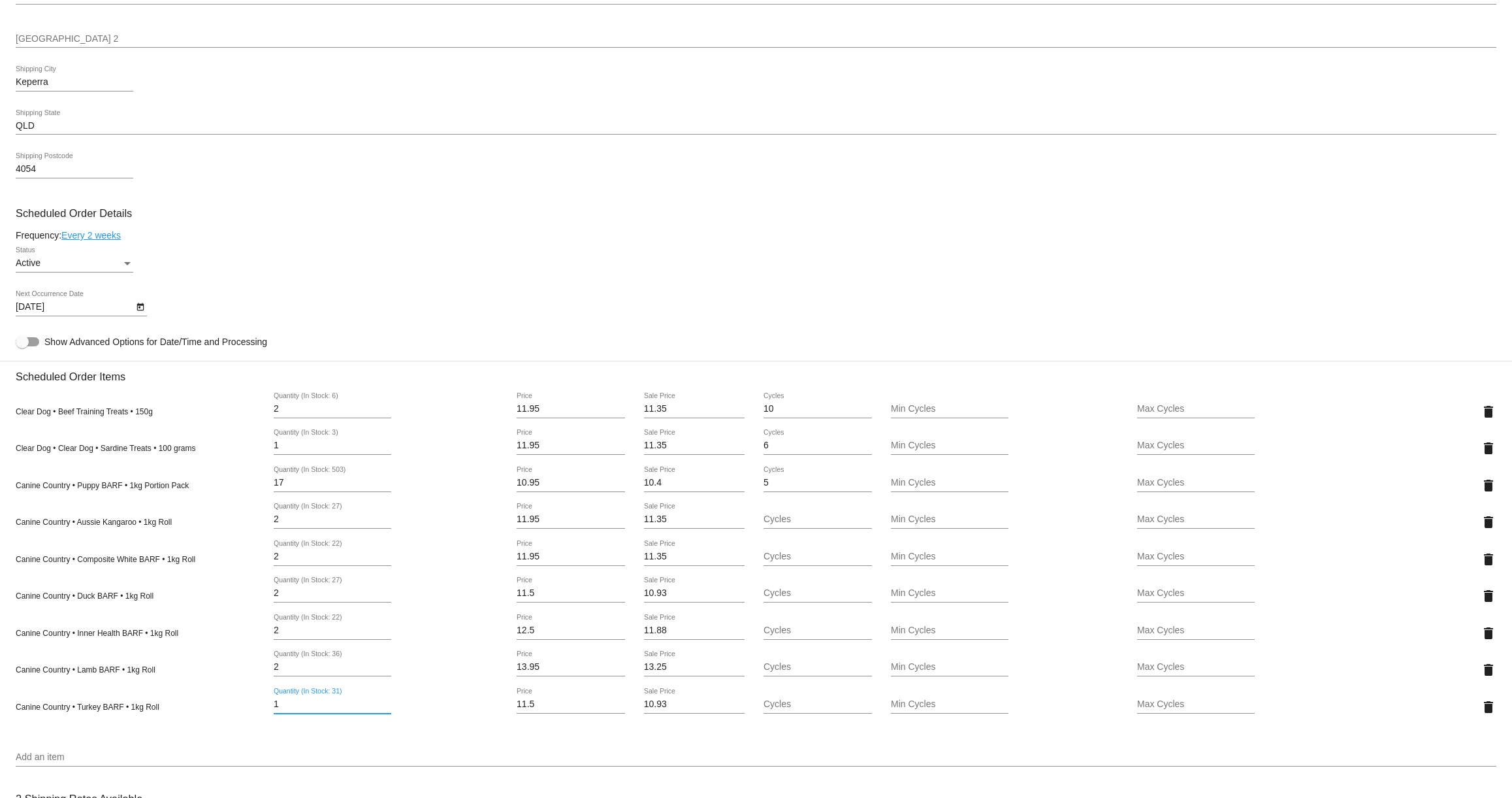
drag, startPoint x: 284, startPoint y: 715, endPoint x: 237, endPoint y: 710, distance: 47.3
click at [237, 710] on div "Canine Country • Turkey BARF • 1kg Roll 1 Quantity (In Stock: 31) 11.5 Price 10…" at bounding box center [756, 707] width 1480 height 38
type input "2"
click at [1492, 491] on mat-card "Customer 6685351: [PERSON_NAME] [EMAIL_ADDRESS][DOMAIN_NAME] Customer Shipping …" at bounding box center [756, 528] width 1512 height 1602
click at [1487, 493] on mat-icon "delete" at bounding box center [1488, 485] width 16 height 16
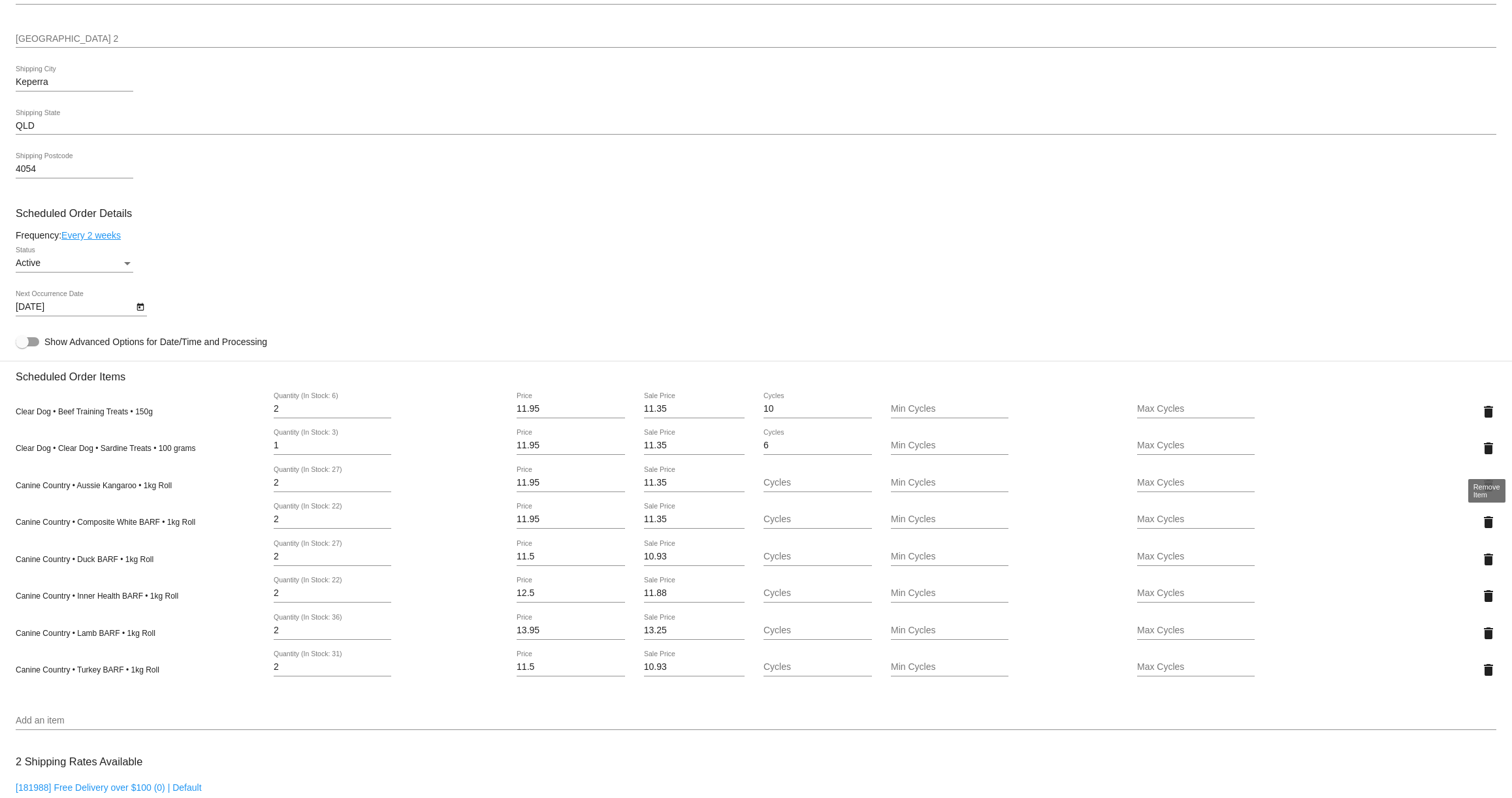
click at [1489, 453] on mat-icon "delete" at bounding box center [1488, 448] width 16 height 16
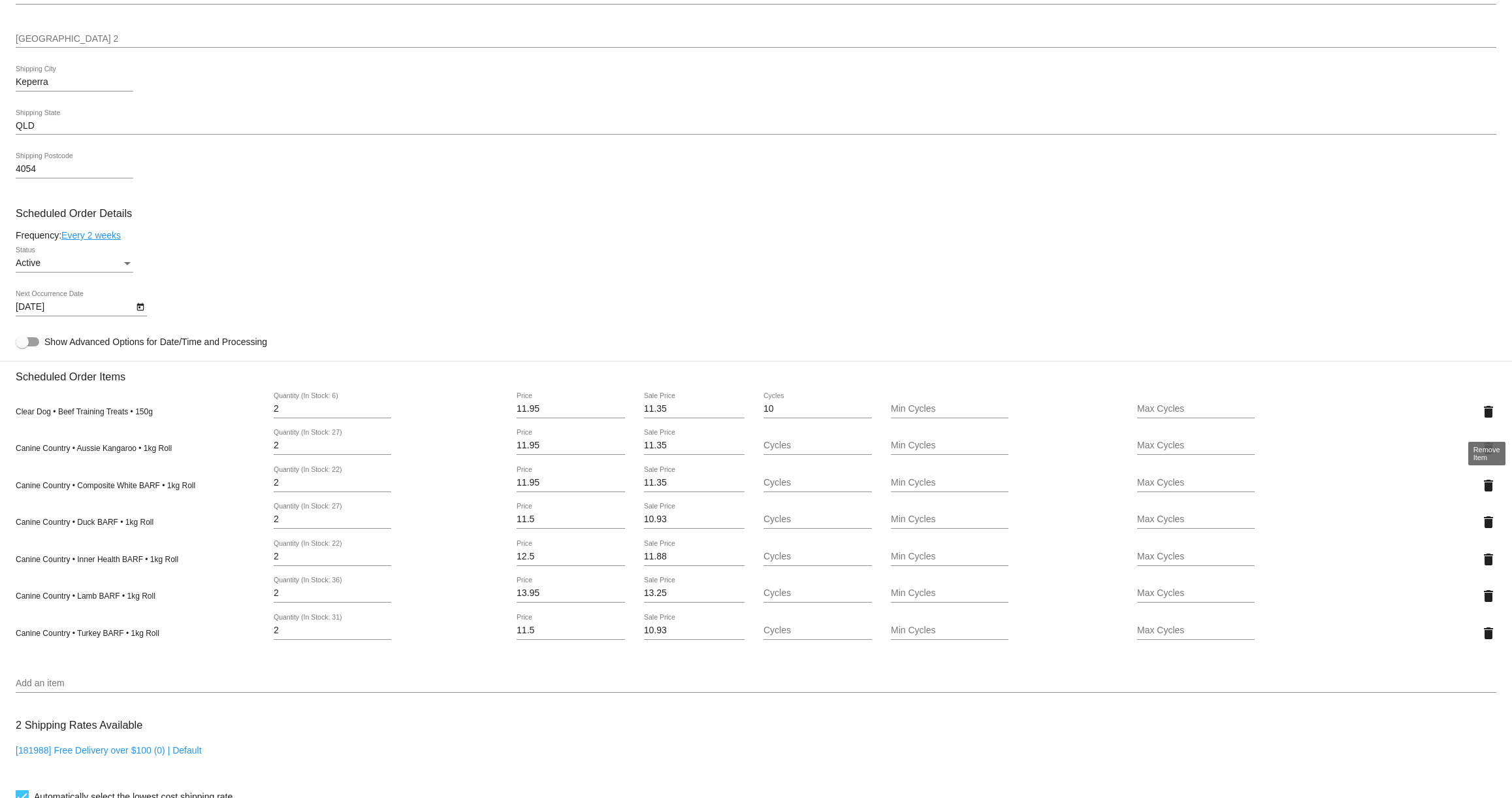
click at [1491, 420] on mat-icon "delete" at bounding box center [1488, 411] width 16 height 16
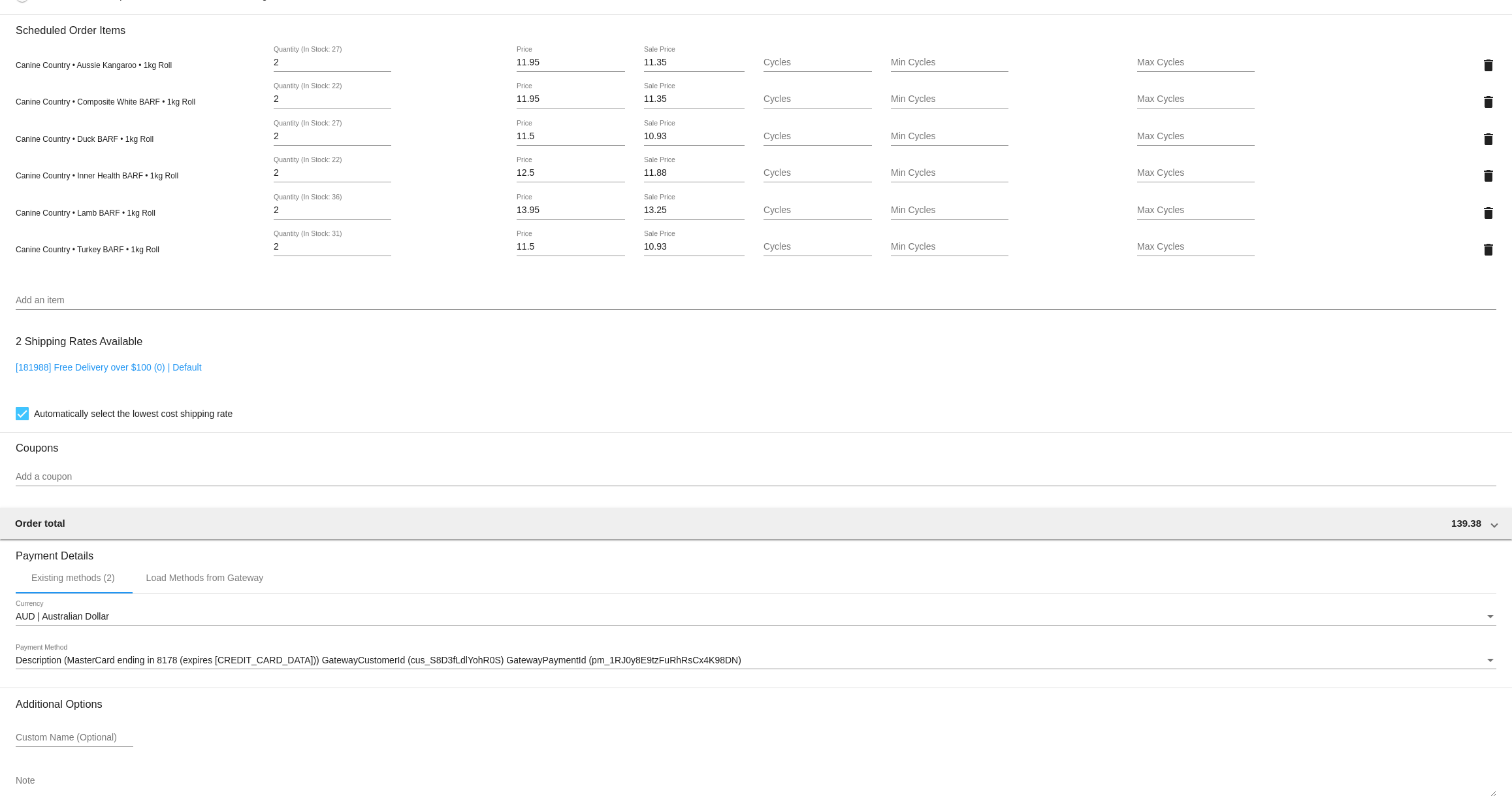
scroll to position [983, 0]
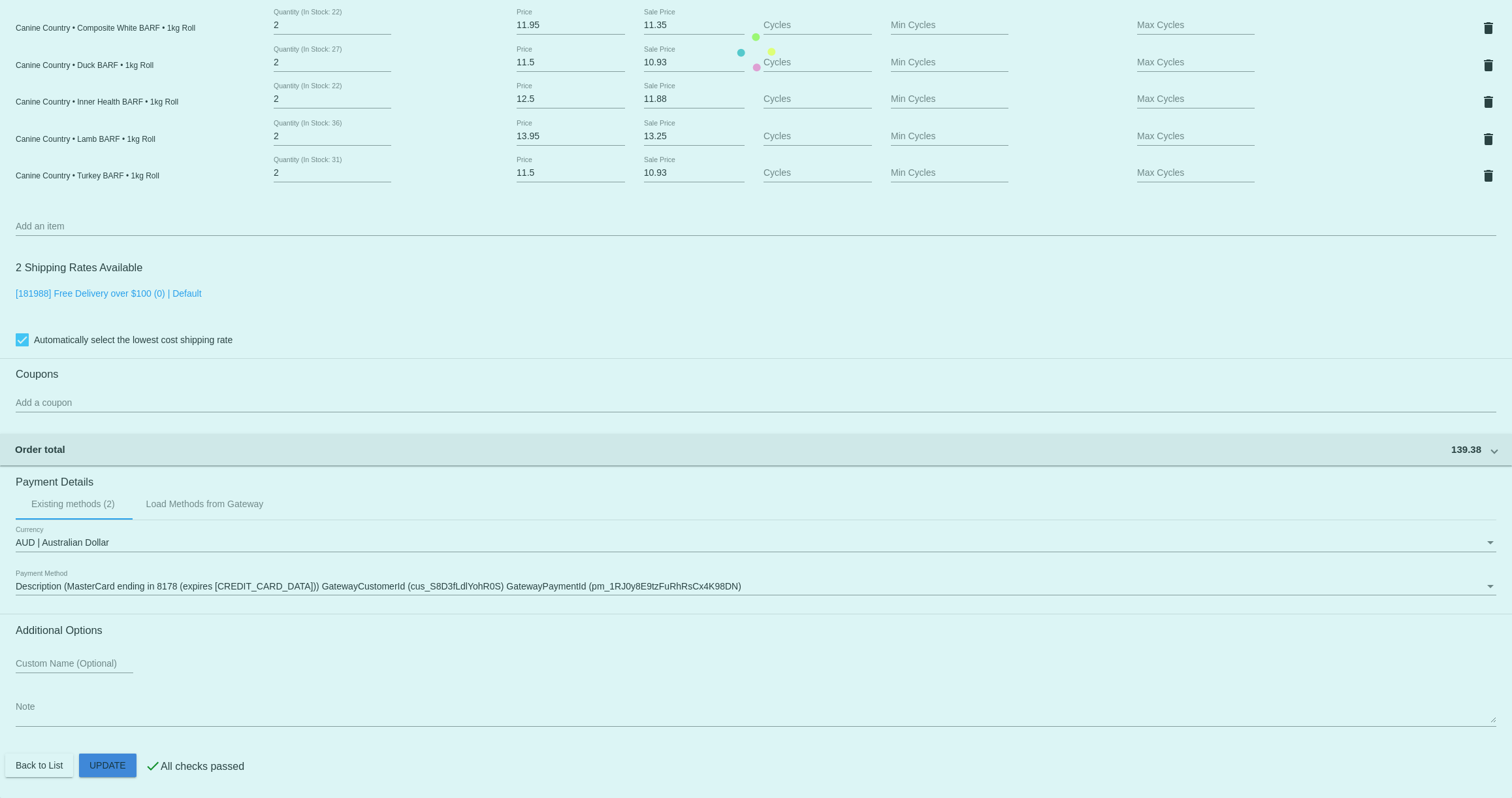
click at [126, 761] on mat-card "Customer 6685351: [PERSON_NAME] [EMAIL_ADDRESS][DOMAIN_NAME] Customer Shipping …" at bounding box center [756, 53] width 1512 height 1491
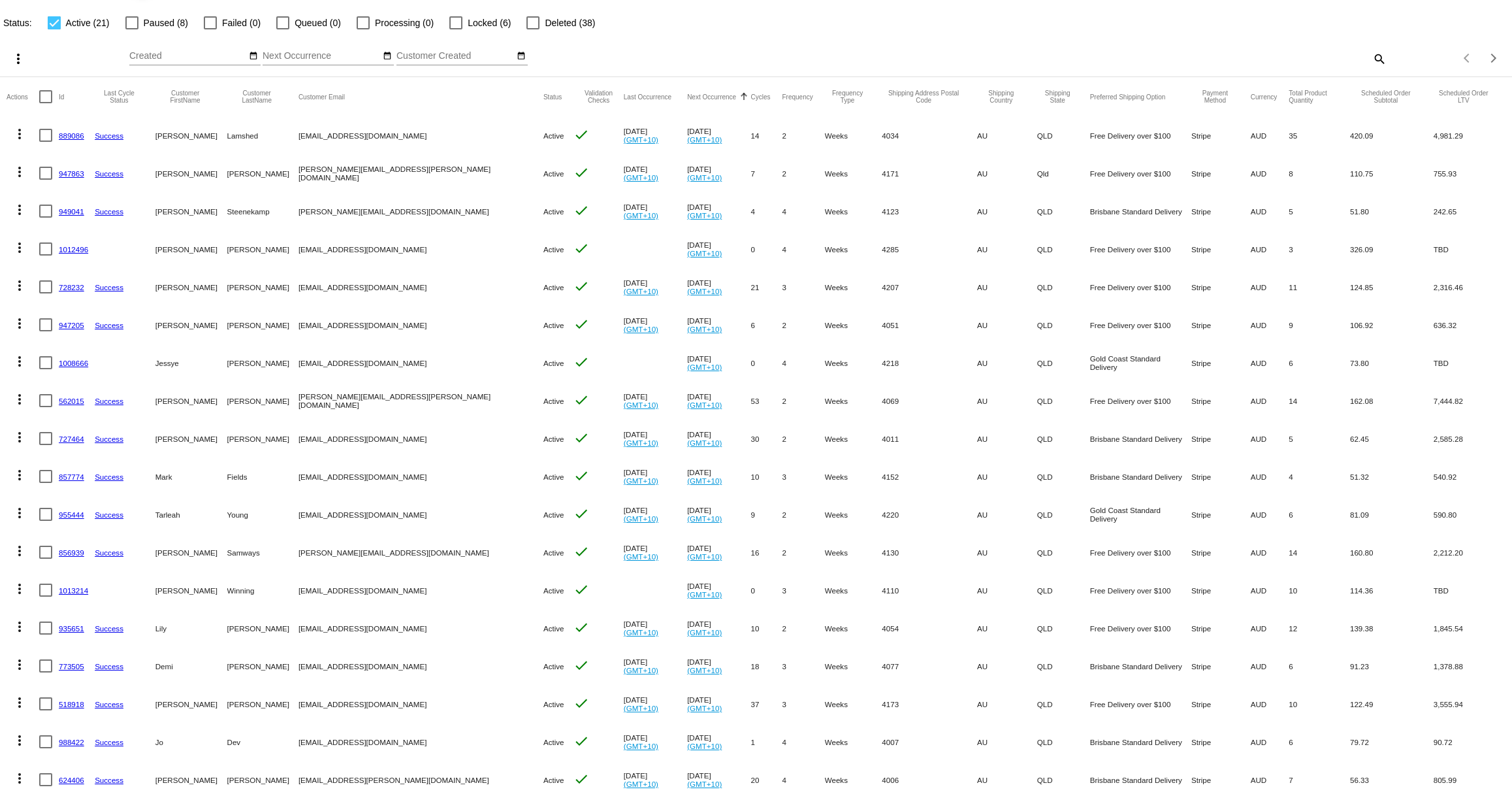
scroll to position [61, 0]
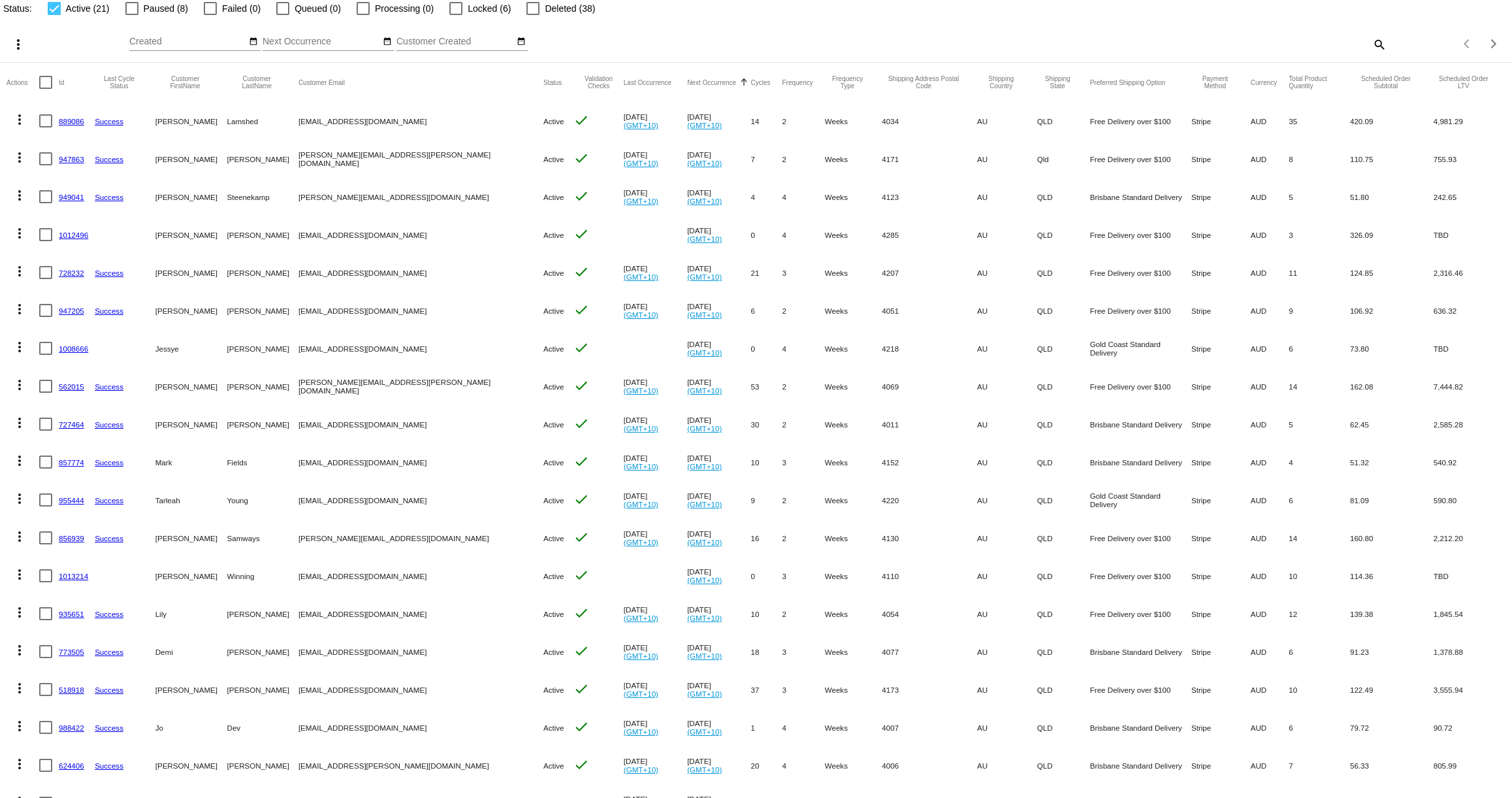
click at [76, 613] on link "935651" at bounding box center [71, 613] width 25 height 8
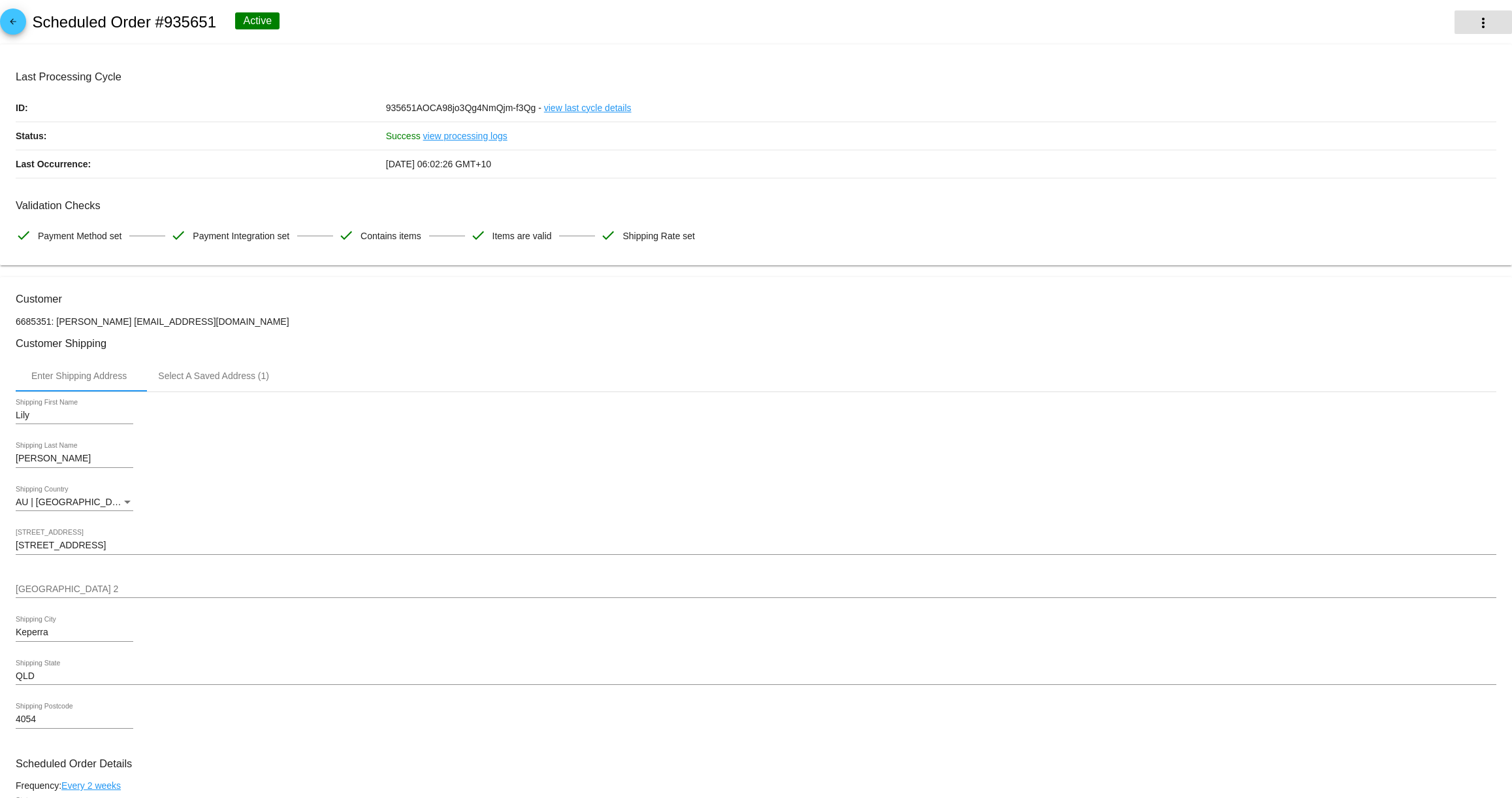
click at [1477, 21] on mat-icon "more_vert" at bounding box center [1483, 23] width 16 height 16
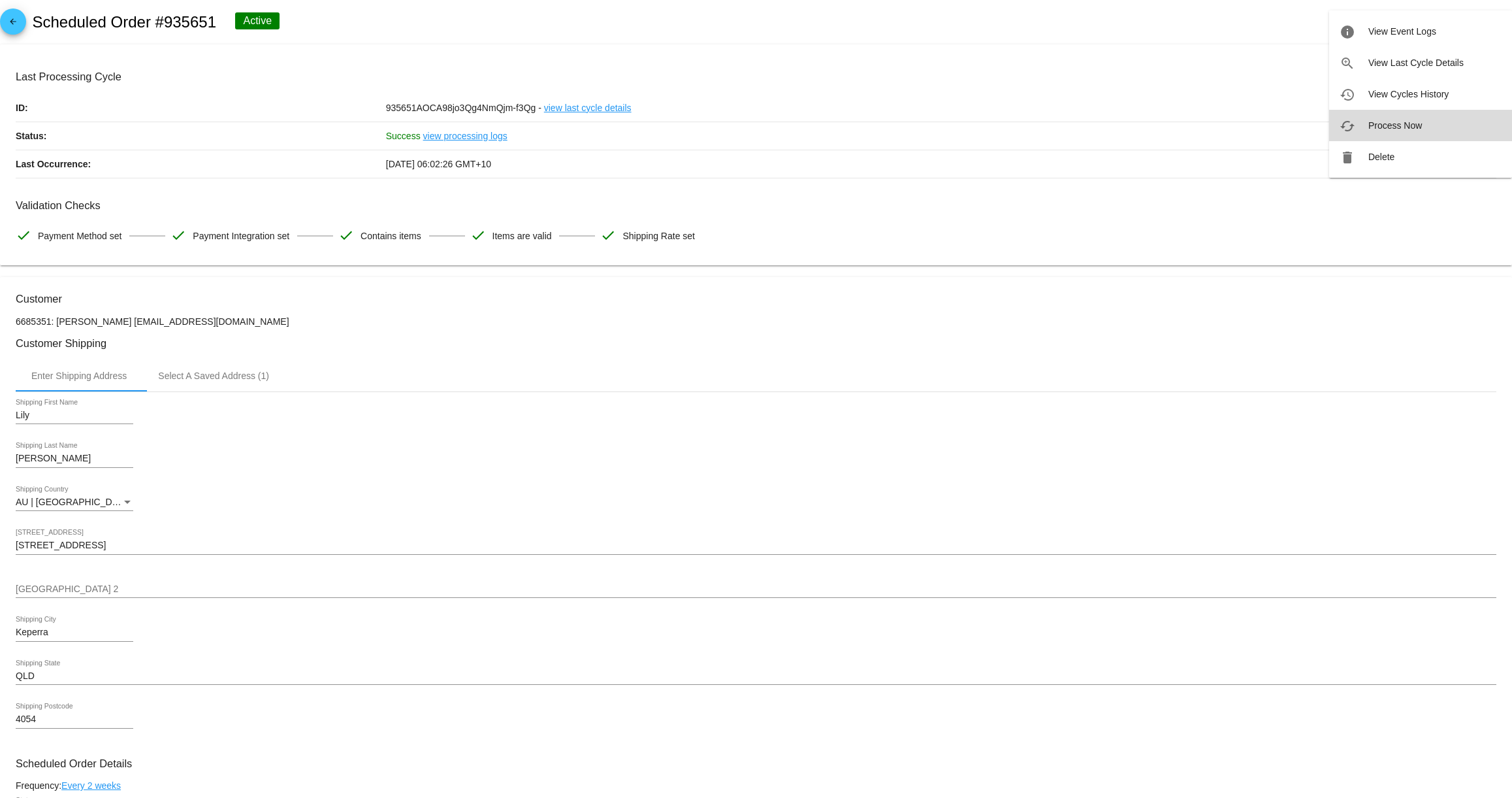
click at [1403, 125] on span "Process Now" at bounding box center [1395, 125] width 53 height 10
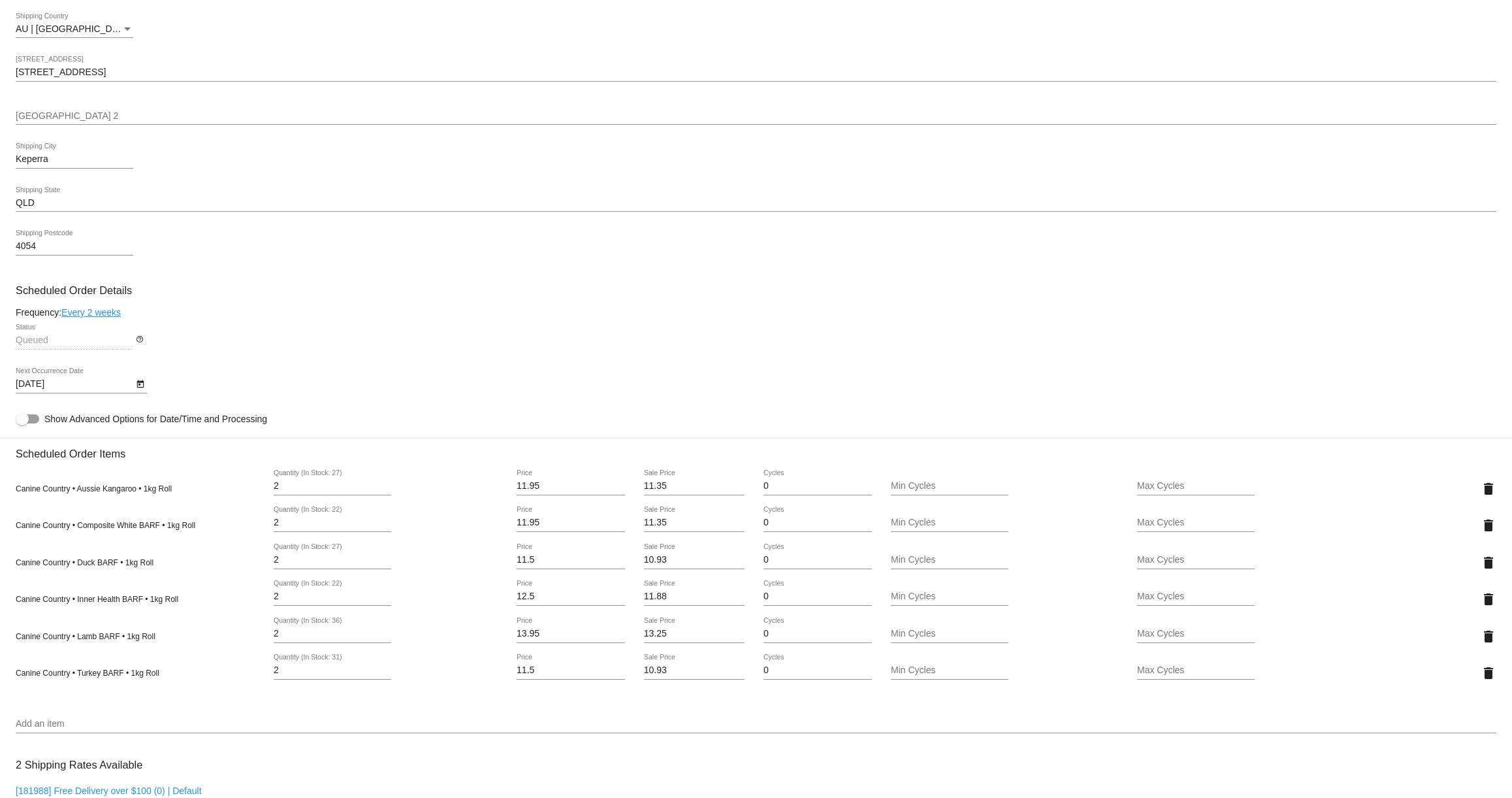
scroll to position [528, 0]
